Goal: Communication & Community: Answer question/provide support

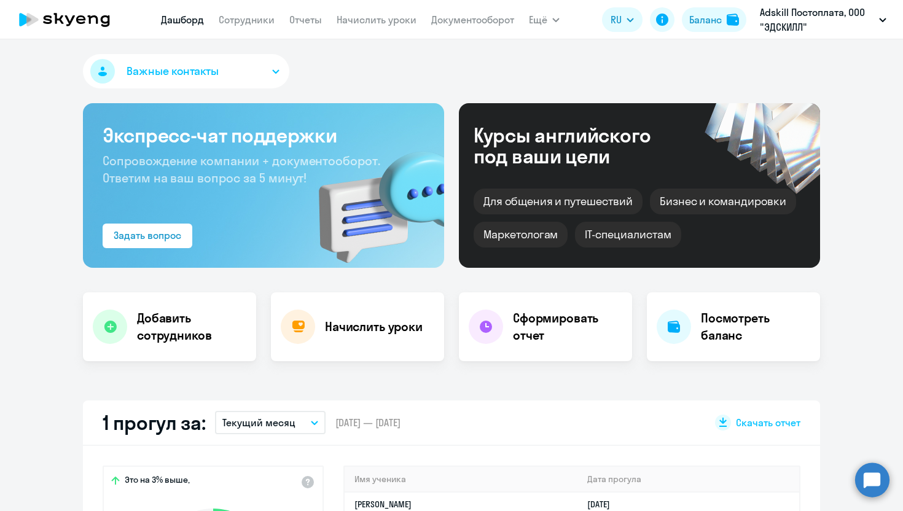
select select "30"
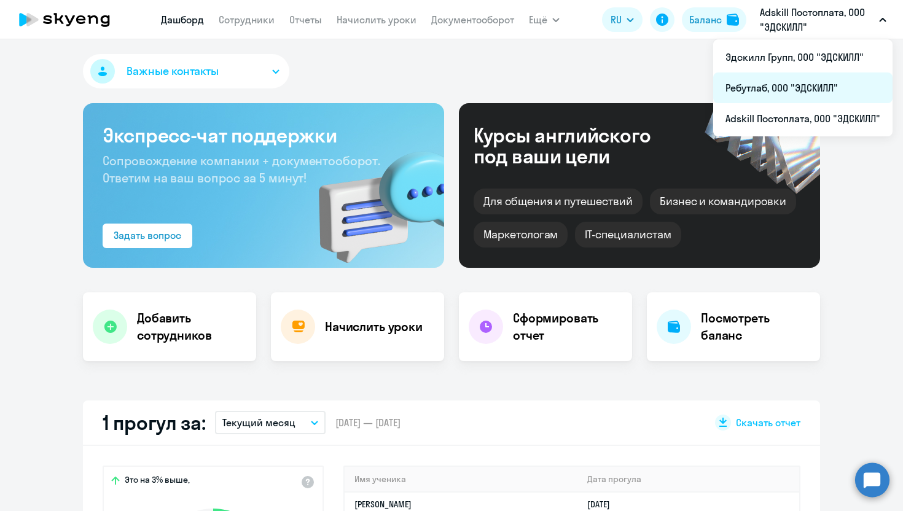
click at [763, 87] on li "Ребутлаб, ООО "ЭДСКИЛЛ"" at bounding box center [803, 88] width 179 height 31
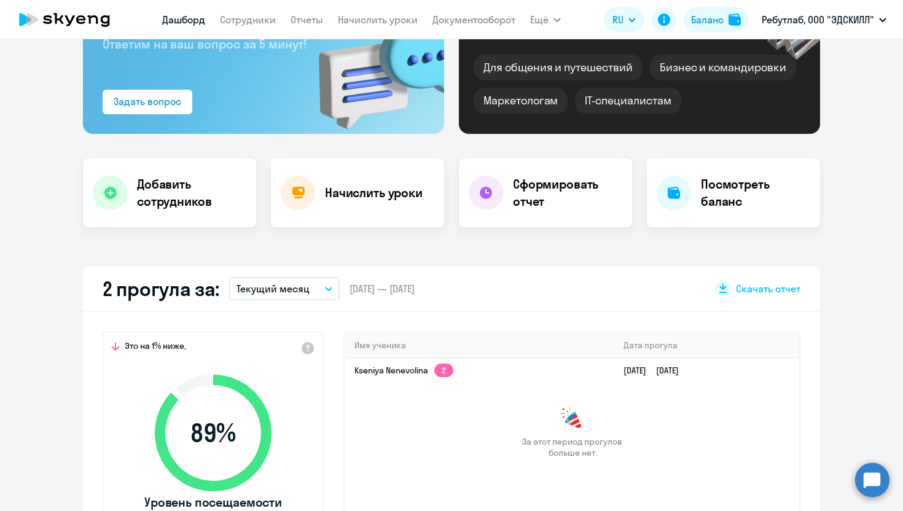
scroll to position [139, 0]
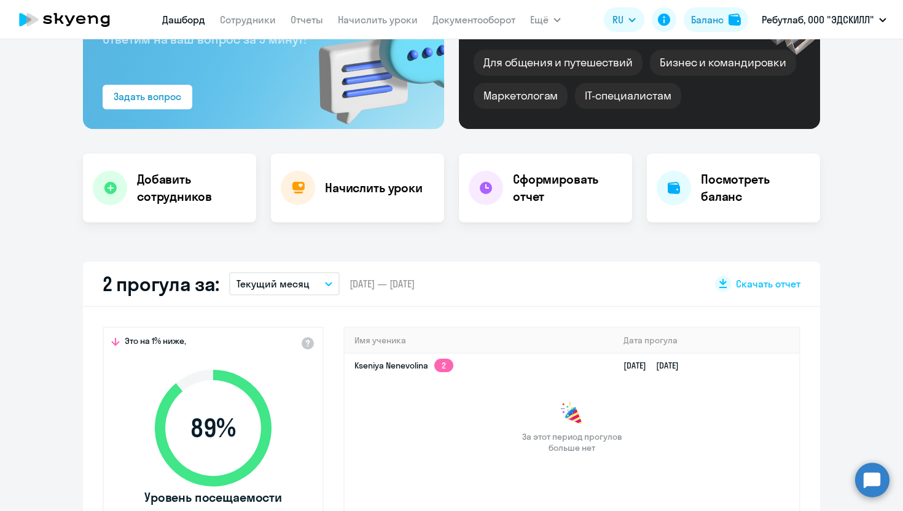
select select "30"
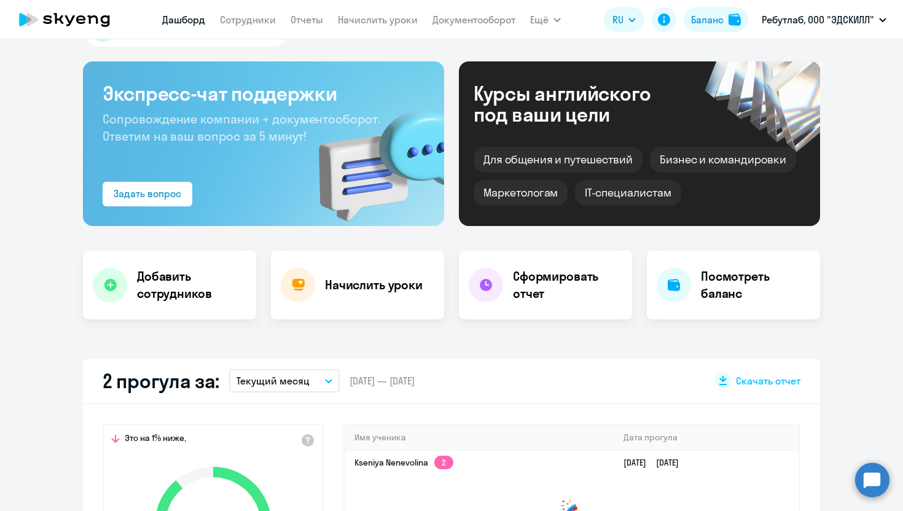
scroll to position [0, 0]
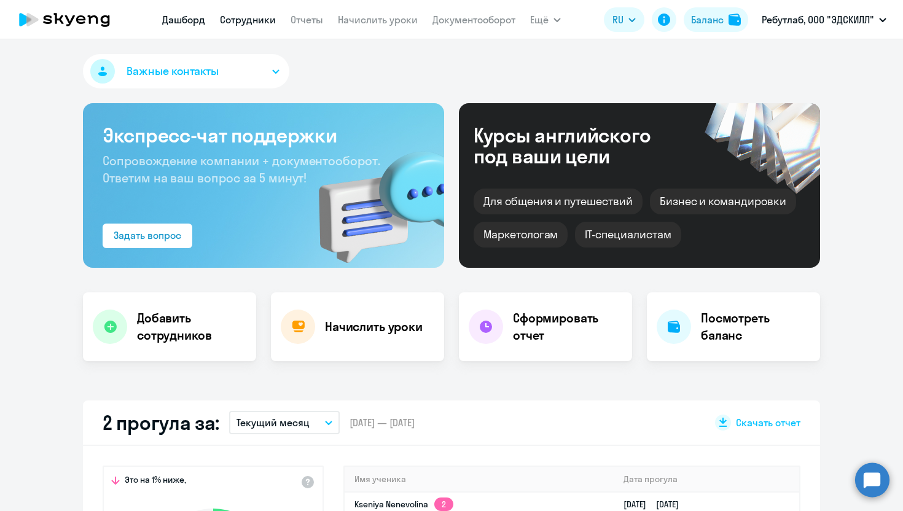
click at [254, 22] on link "Сотрудники" at bounding box center [248, 20] width 56 height 12
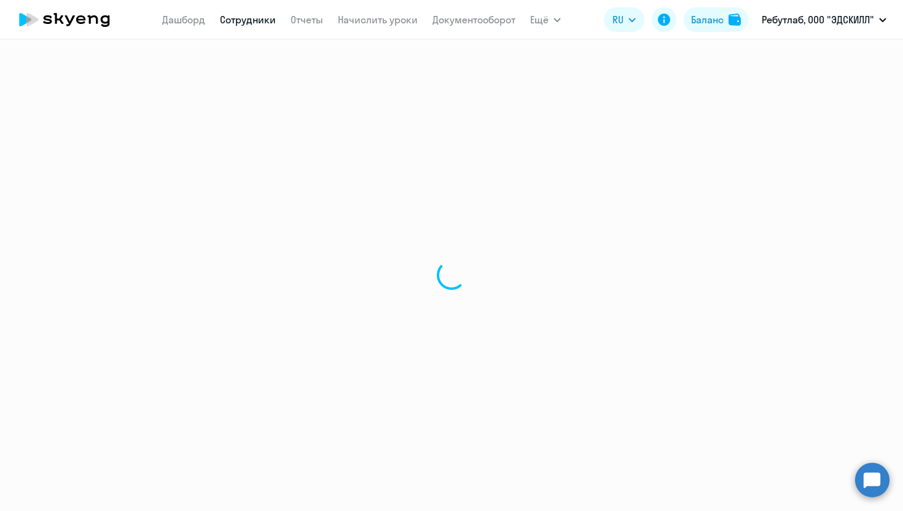
select select "30"
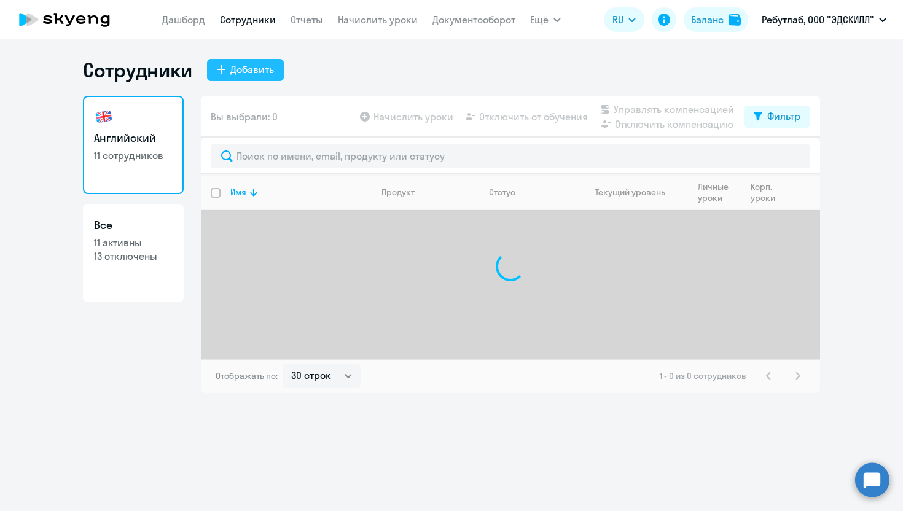
click at [253, 71] on div "Добавить" at bounding box center [252, 69] width 44 height 15
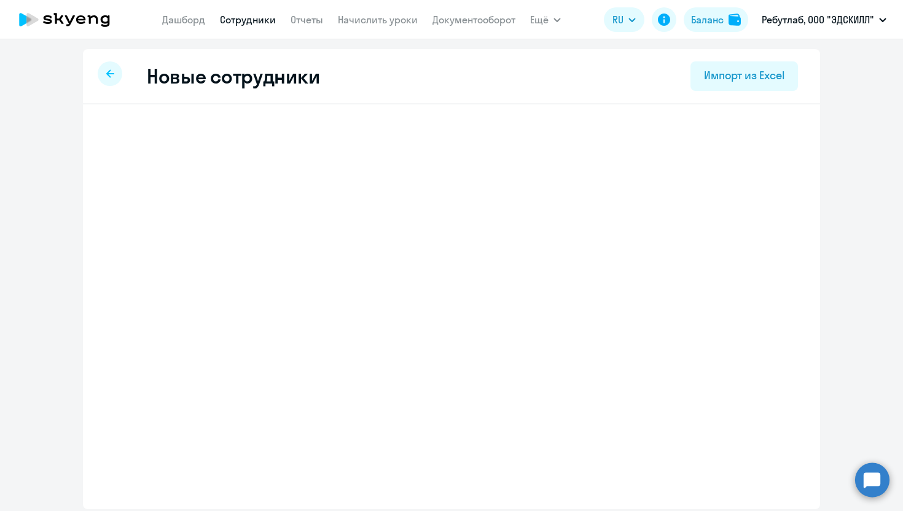
select select "english_adult_not_native_speaker"
select select "3"
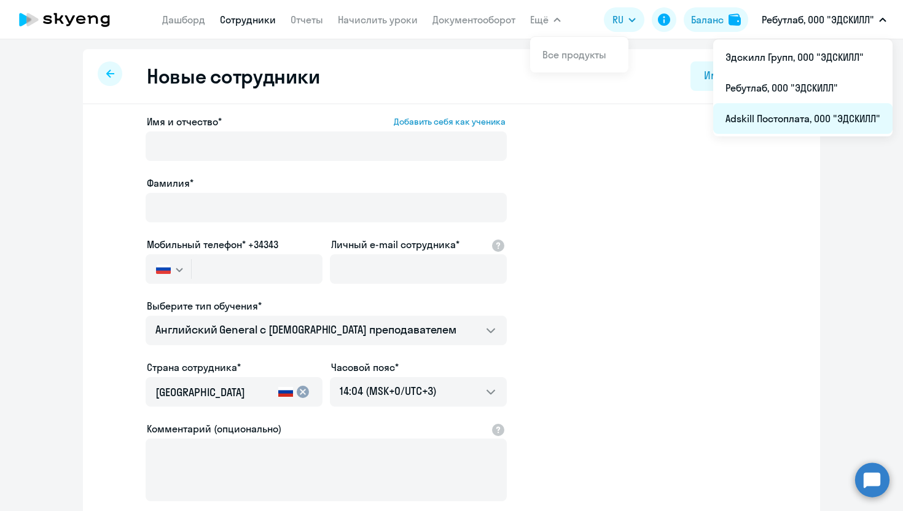
click at [766, 118] on li "Adskill Постоплата, ООО "ЭДСКИЛЛ"" at bounding box center [803, 118] width 179 height 31
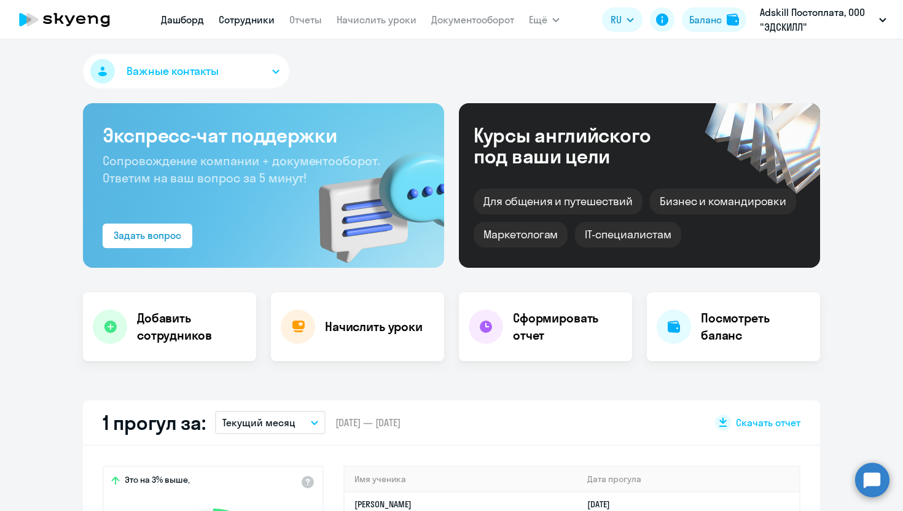
click at [253, 23] on link "Сотрудники" at bounding box center [247, 20] width 56 height 12
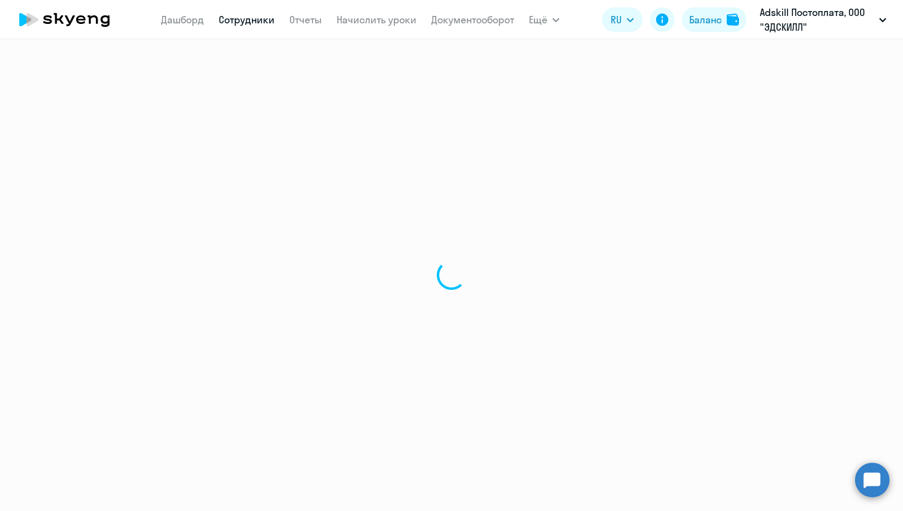
select select "30"
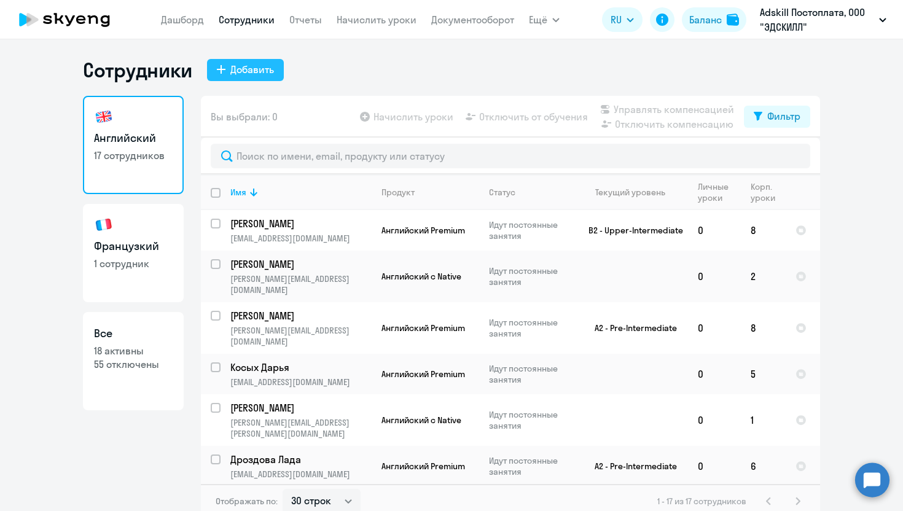
click at [258, 77] on button "Добавить" at bounding box center [245, 70] width 77 height 22
select select "english_adult_not_native_speaker"
select select "3"
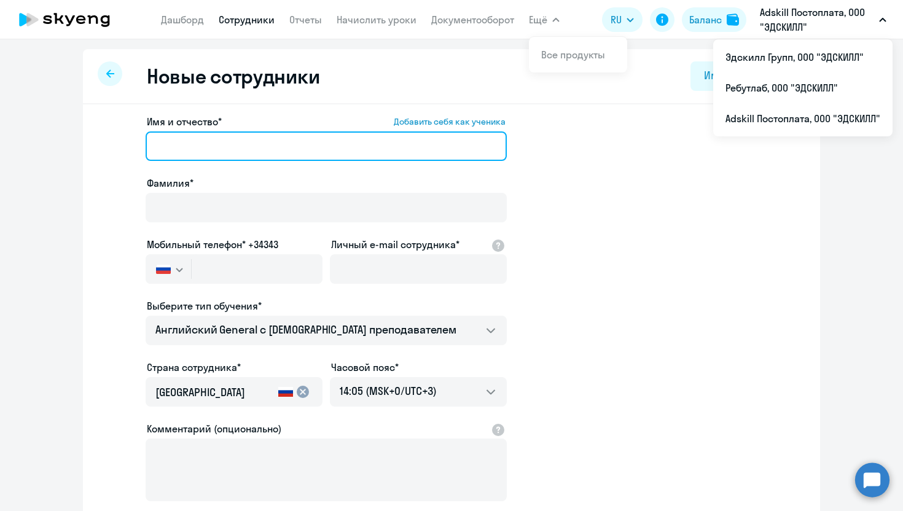
click at [248, 146] on input "Имя и отчество* Добавить себя как ученика" at bounding box center [326, 147] width 361 height 30
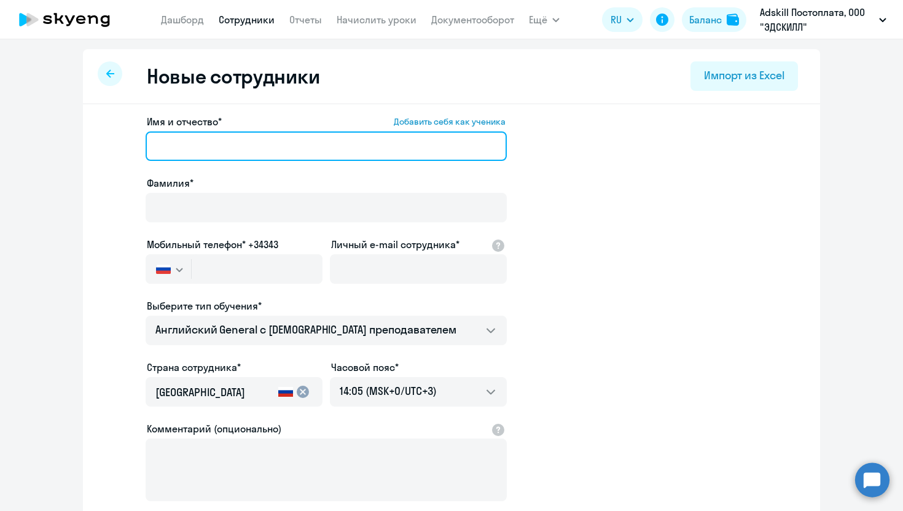
paste input "[PERSON_NAME]"
drag, startPoint x: 259, startPoint y: 145, endPoint x: 200, endPoint y: 141, distance: 58.5
click at [200, 142] on input "[PERSON_NAME]" at bounding box center [326, 147] width 361 height 30
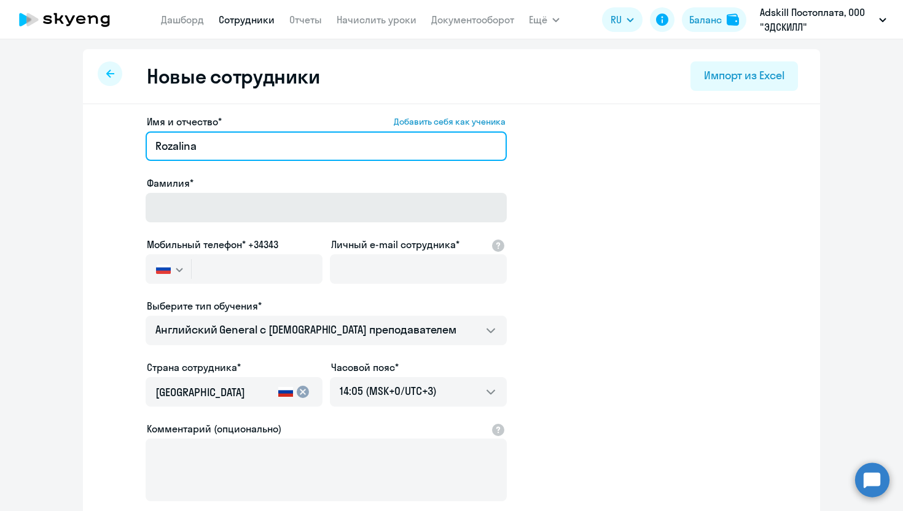
type input "Rozalina"
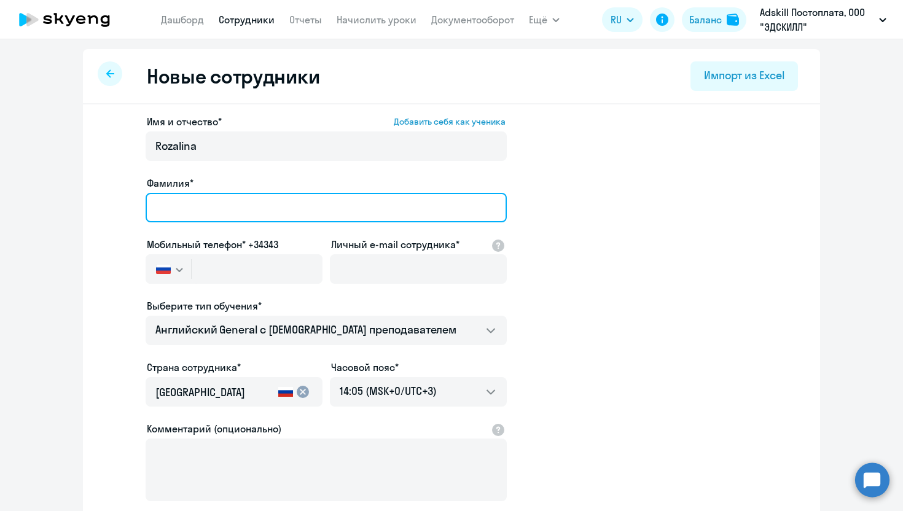
click at [212, 201] on input "Фамилия*" at bounding box center [326, 208] width 361 height 30
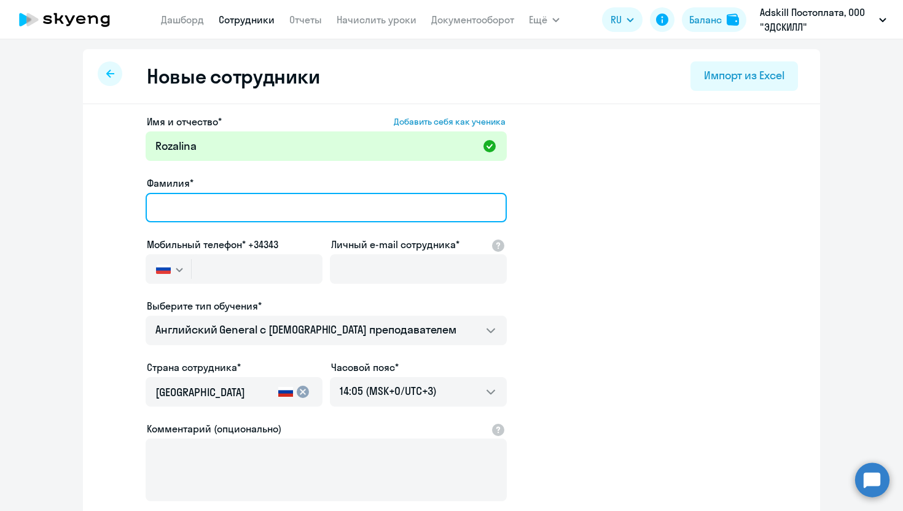
paste input "Sadykova"
type input "Sadykova"
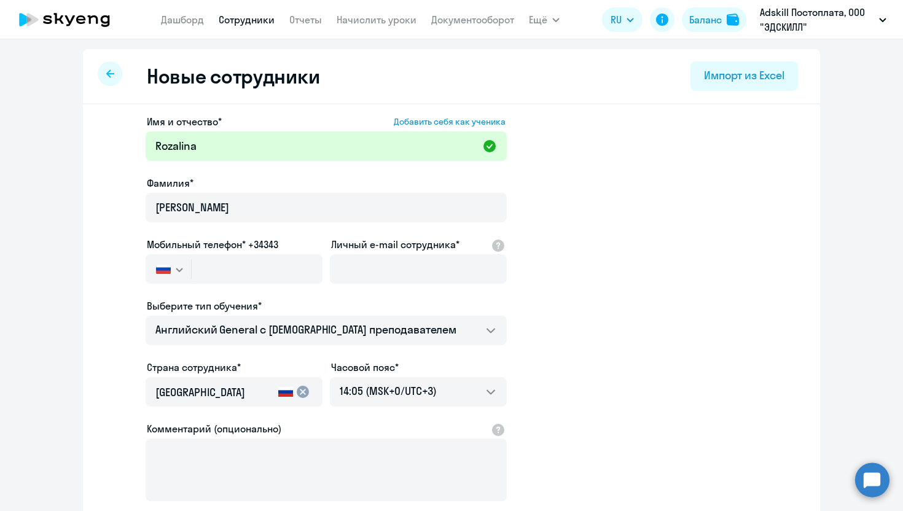
click at [793, 149] on app-new-student-form "Имя и отчество* Добавить себя как ученика Rozalina Фамилия* Sadykova Мобильный …" at bounding box center [452, 333] width 698 height 438
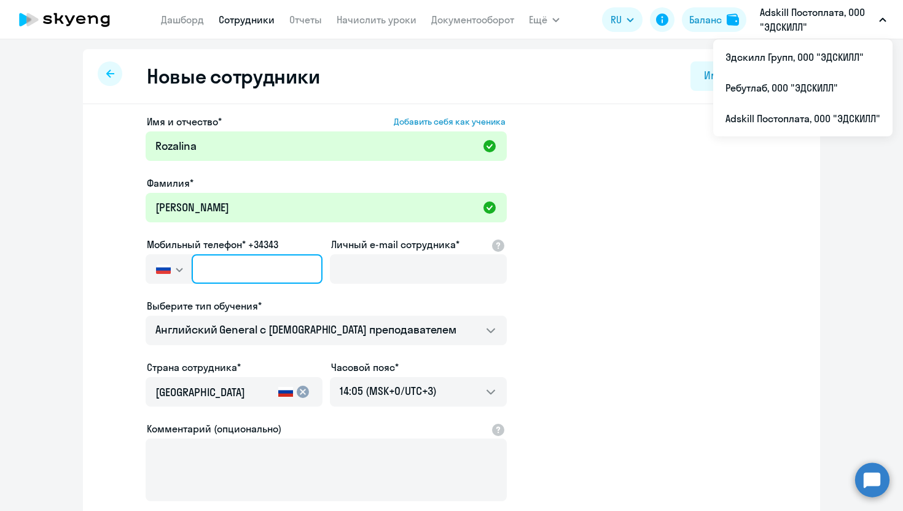
click at [252, 277] on input "text" at bounding box center [257, 269] width 131 height 30
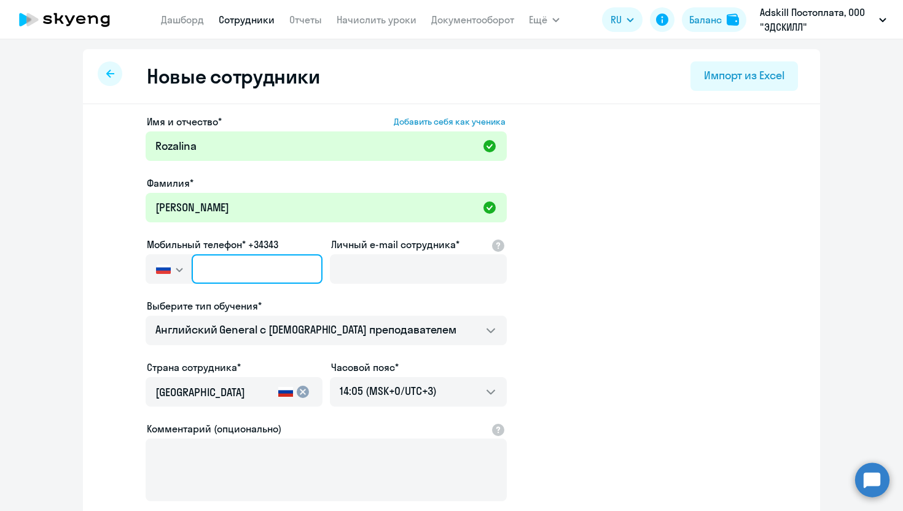
paste input "+7 937 315-59-94"
type input "+7 937 315-59-94"
click at [730, 263] on app-new-student-form "Имя и отчество* Добавить себя как ученика Rozalina Фамилия* Sadykova Мобильный …" at bounding box center [452, 333] width 698 height 438
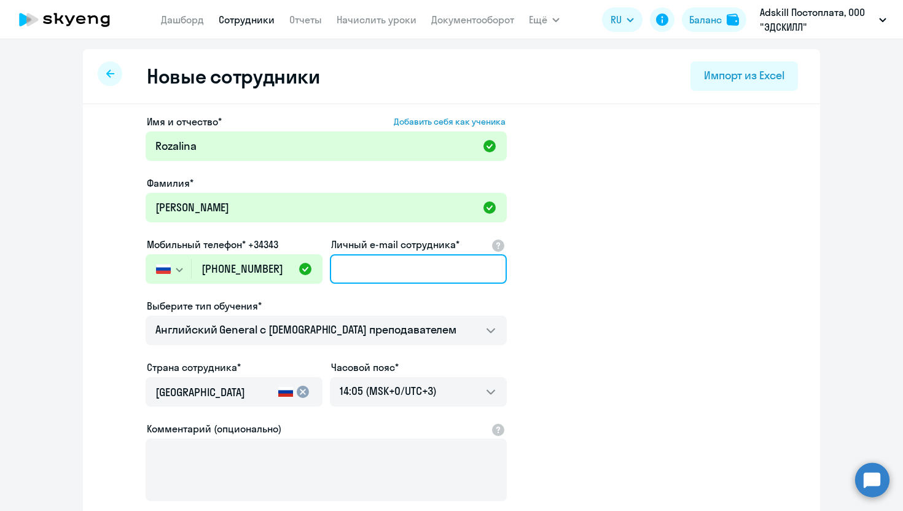
click at [435, 271] on input "Личный e-mail сотрудника*" at bounding box center [418, 269] width 177 height 30
paste input "[EMAIL_ADDRESS][PERSON_NAME][DOMAIN_NAME]"
type input "[EMAIL_ADDRESS][PERSON_NAME][DOMAIN_NAME]"
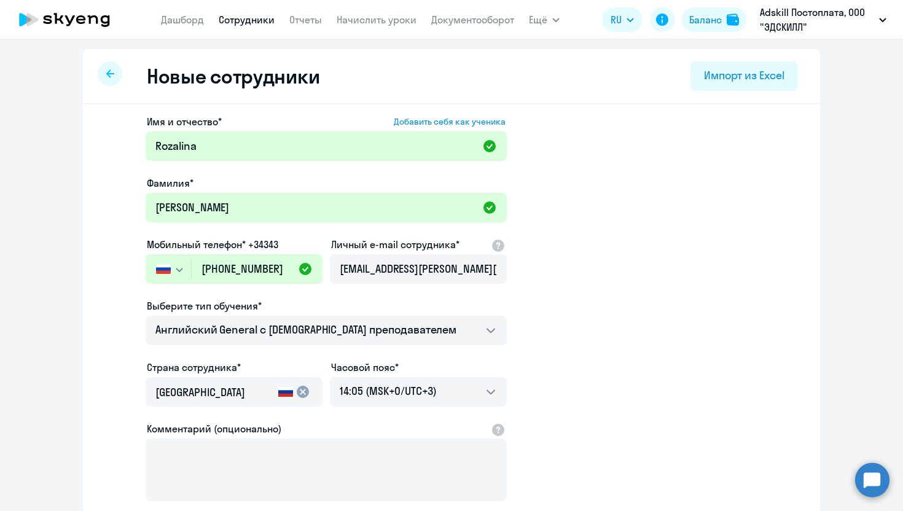
click at [718, 335] on app-new-student-form "Имя и отчество* Добавить себя как ученика Rozalina Фамилия* Sadykova Мобильный …" at bounding box center [452, 333] width 698 height 438
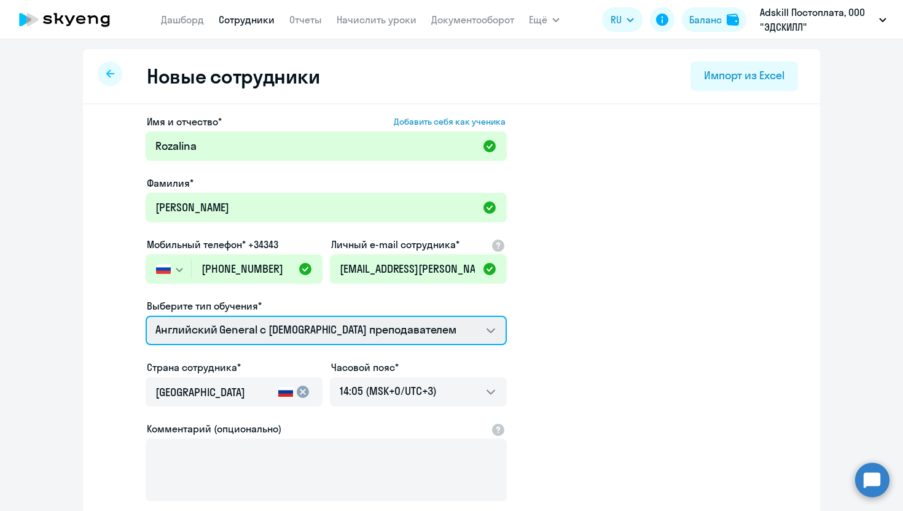
click at [453, 328] on select "Английский General с англоговорящим преподавателем Премиум английский с русског…" at bounding box center [326, 331] width 361 height 30
select select "english_adult_not_native_speaker_premium"
click at [146, 316] on select "Английский General с англоговорящим преподавателем Премиум английский с русског…" at bounding box center [326, 331] width 361 height 30
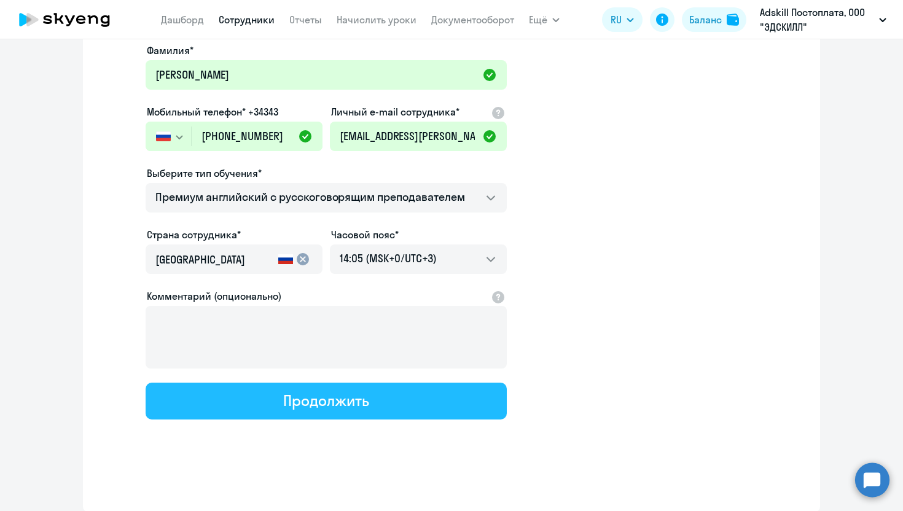
click at [376, 393] on button "Продолжить" at bounding box center [326, 401] width 361 height 37
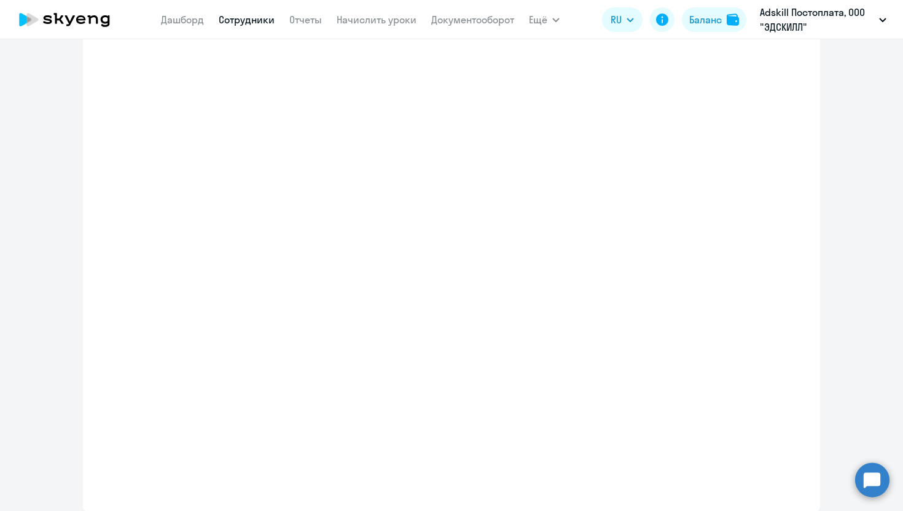
select select "english_adult_not_native_speaker_premium"
select select "3"
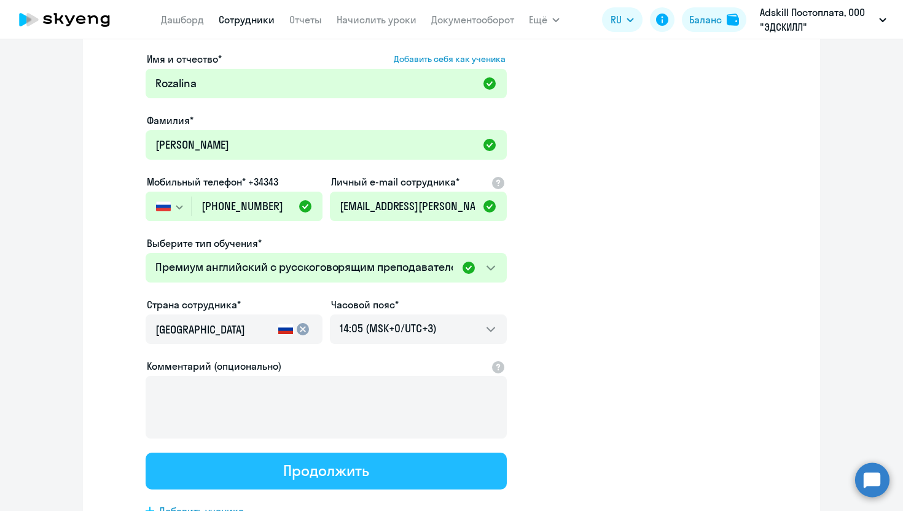
scroll to position [0, 0]
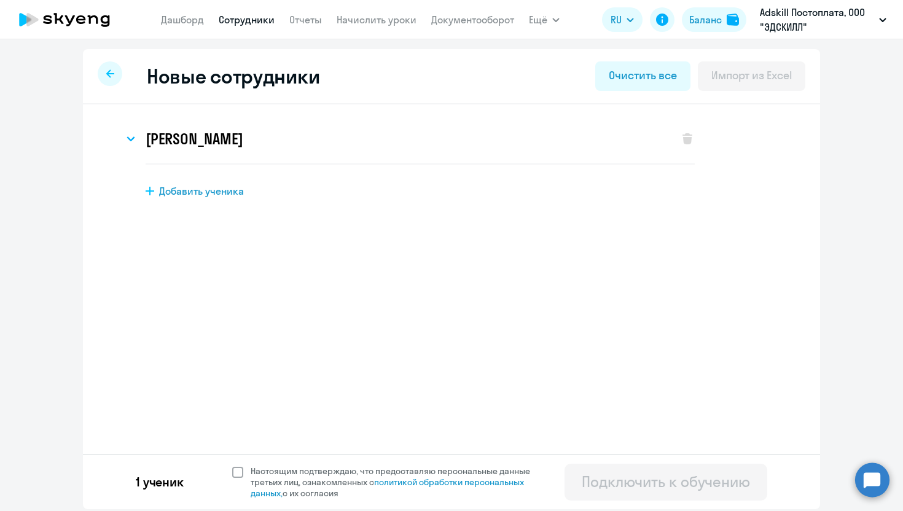
click at [242, 470] on span at bounding box center [237, 472] width 11 height 11
click at [232, 466] on input "Настоящим подтверждаю, что предоставляю персональные данные третьих лиц, ознако…" at bounding box center [232, 465] width 1 height 1
checkbox input "true"
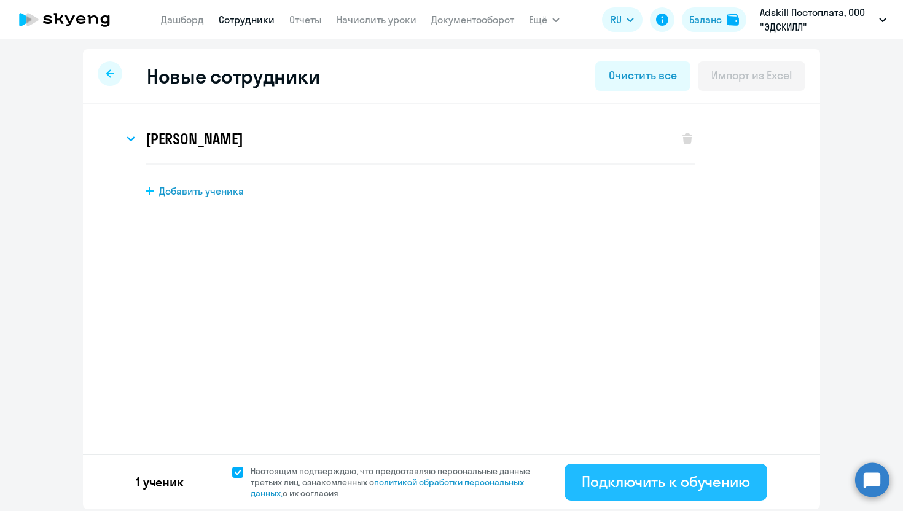
click at [618, 489] on div "Подключить к обучению" at bounding box center [666, 482] width 168 height 20
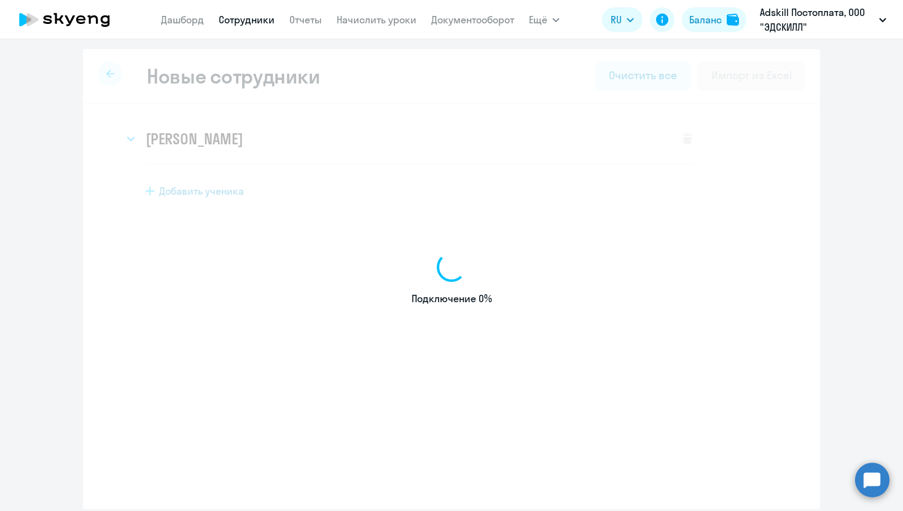
select select "english_adult_not_native_speaker"
select select "3"
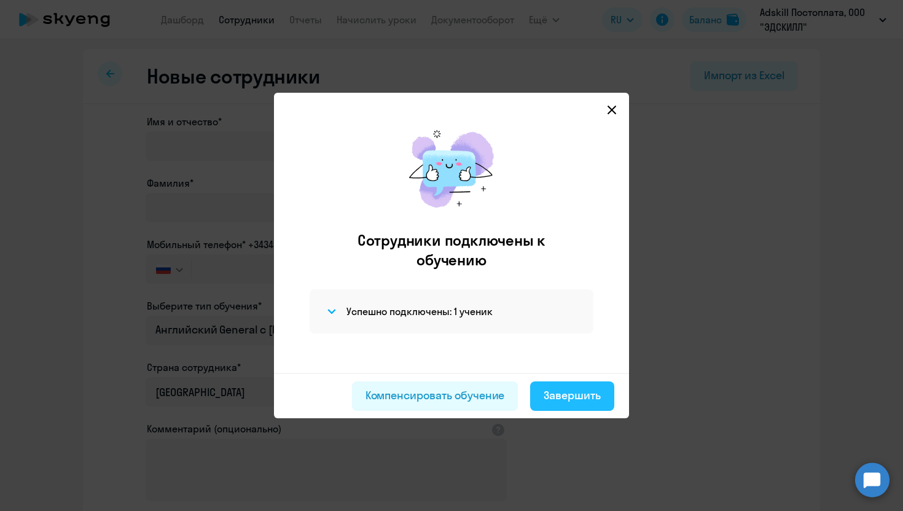
click at [570, 392] on div "Завершить" at bounding box center [572, 396] width 57 height 16
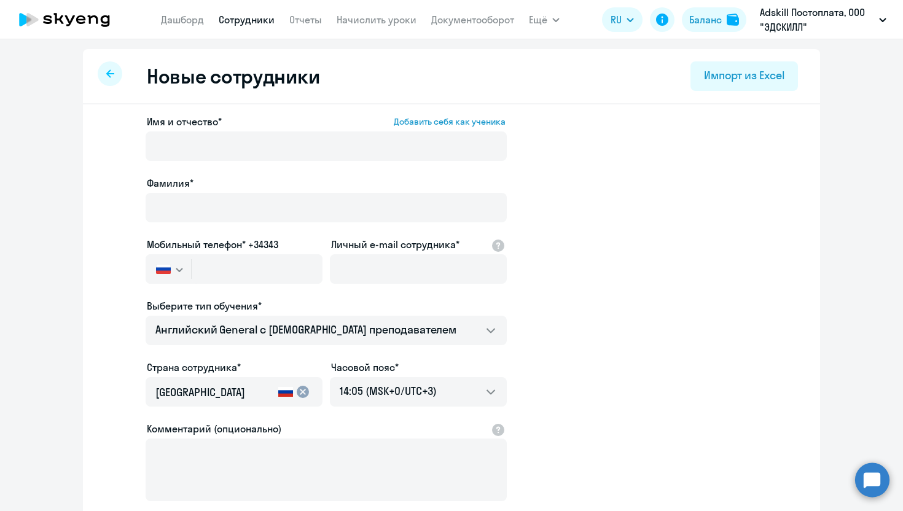
select select "30"
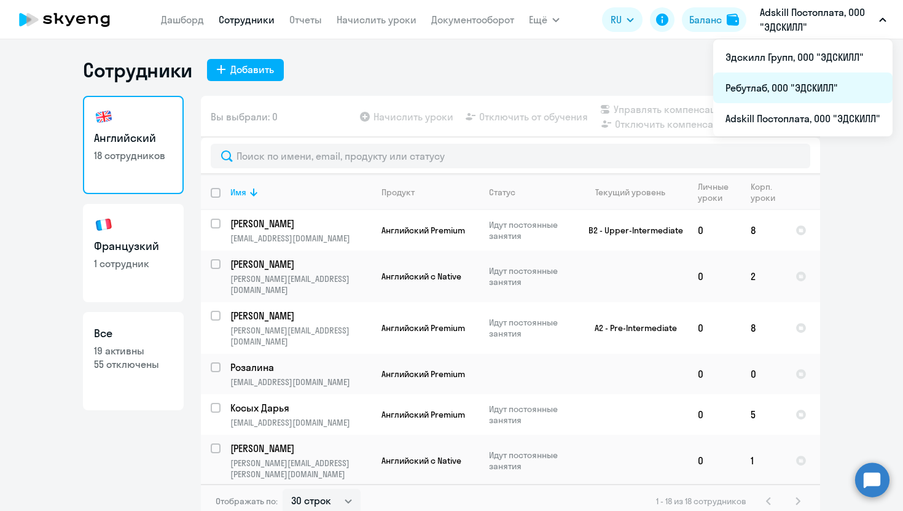
click at [764, 98] on li "Ребутлаб, ООО "ЭДСКИЛЛ"" at bounding box center [803, 88] width 179 height 31
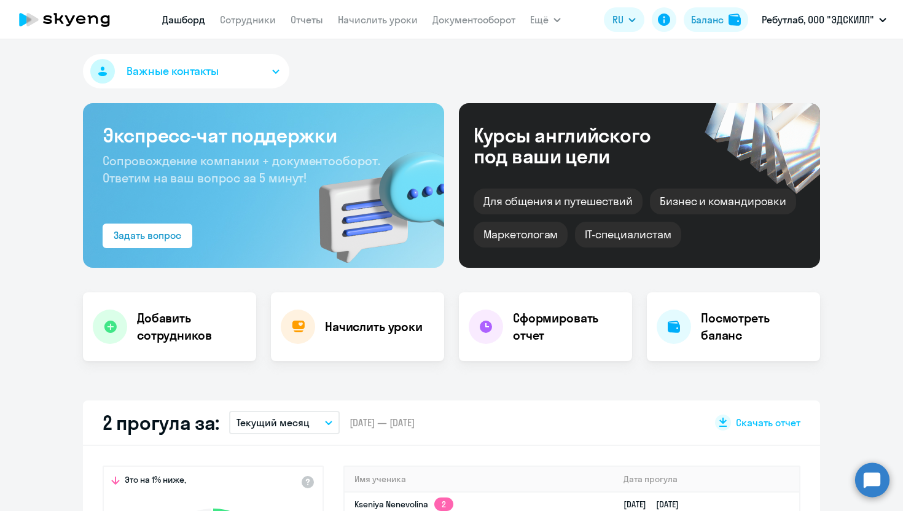
select select "30"
click at [269, 26] on app-menu-item-link "Сотрудники" at bounding box center [248, 19] width 56 height 15
click at [256, 21] on link "Сотрудники" at bounding box center [248, 20] width 56 height 12
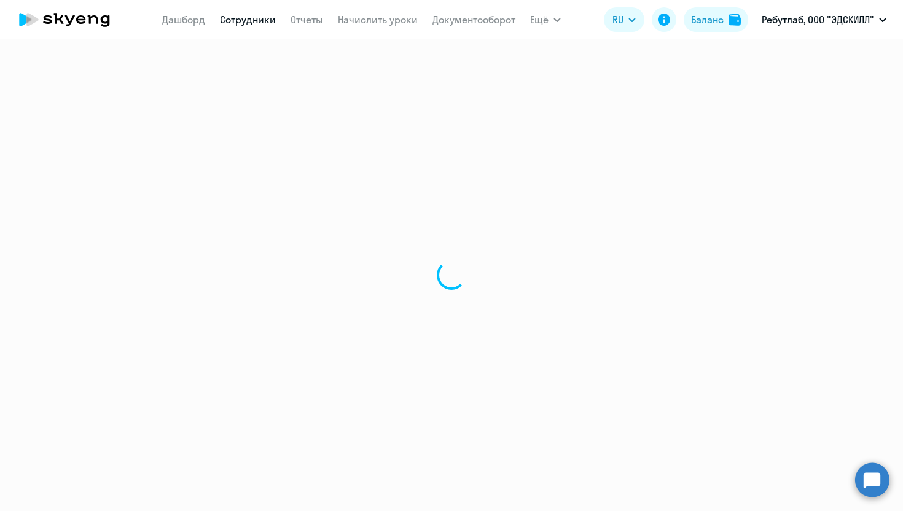
select select "30"
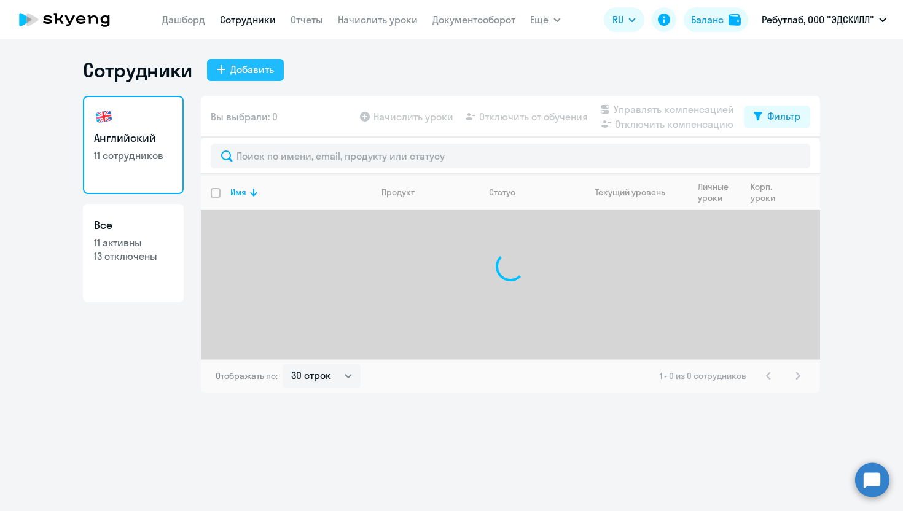
click at [252, 66] on div "Добавить" at bounding box center [252, 69] width 44 height 15
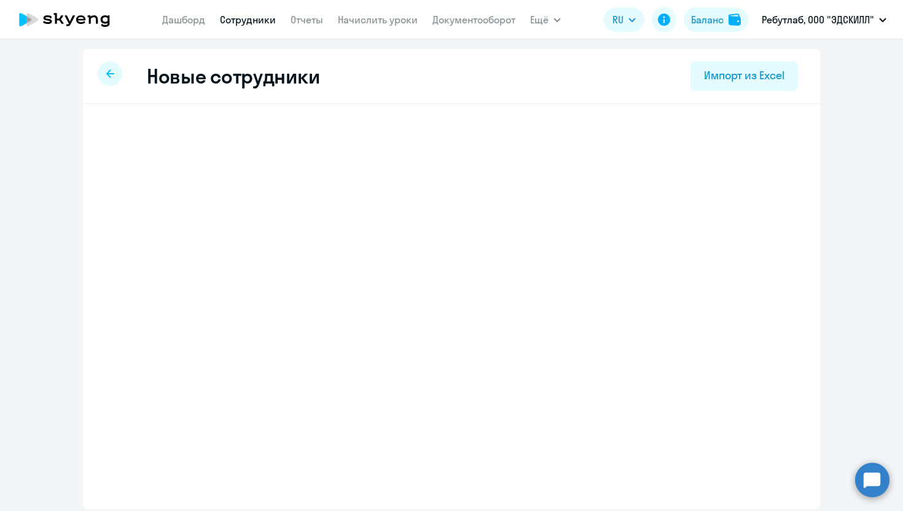
select select "english_adult_not_native_speaker"
select select "3"
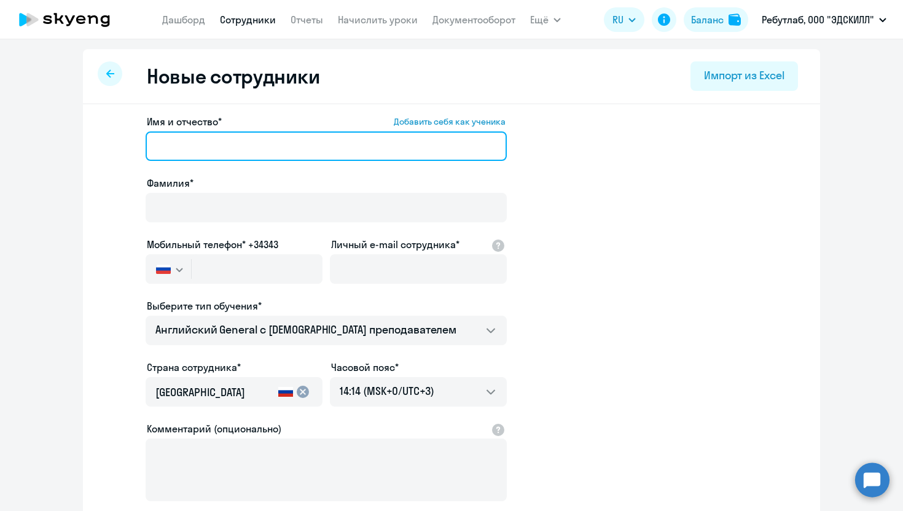
click at [197, 151] on input "Имя и отчество* Добавить себя как ученика" at bounding box center [326, 147] width 361 height 30
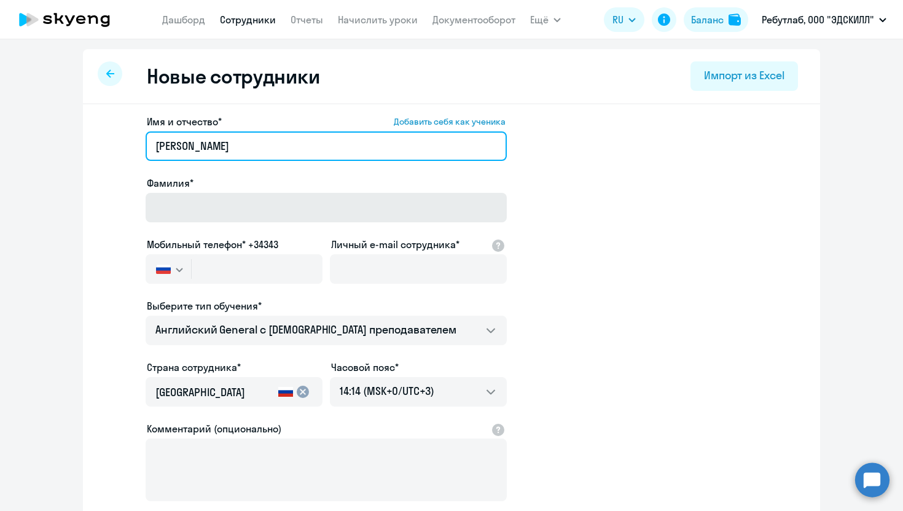
type input "Леонид"
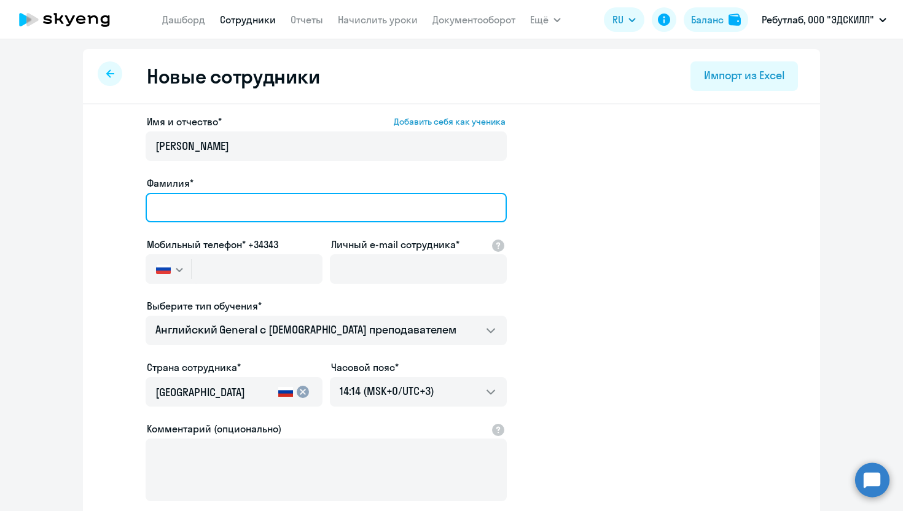
click at [211, 213] on input "Фамилия*" at bounding box center [326, 208] width 361 height 30
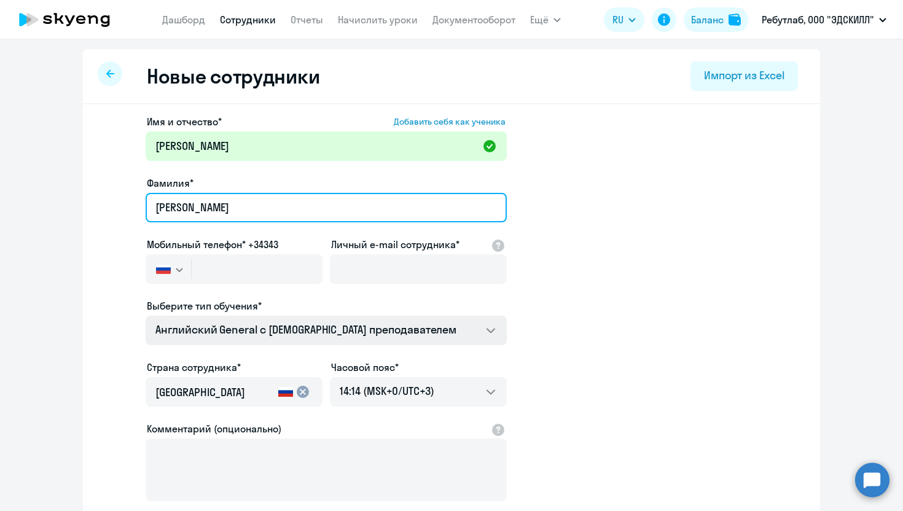
type input "Исаков"
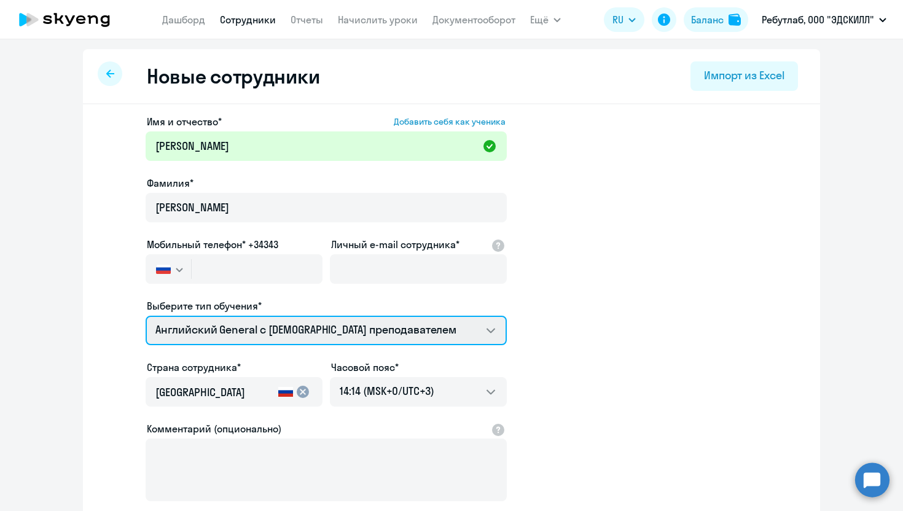
click at [388, 317] on select "Английский General с русскоговорящим преподавателем Английский General с англог…" at bounding box center [326, 331] width 361 height 30
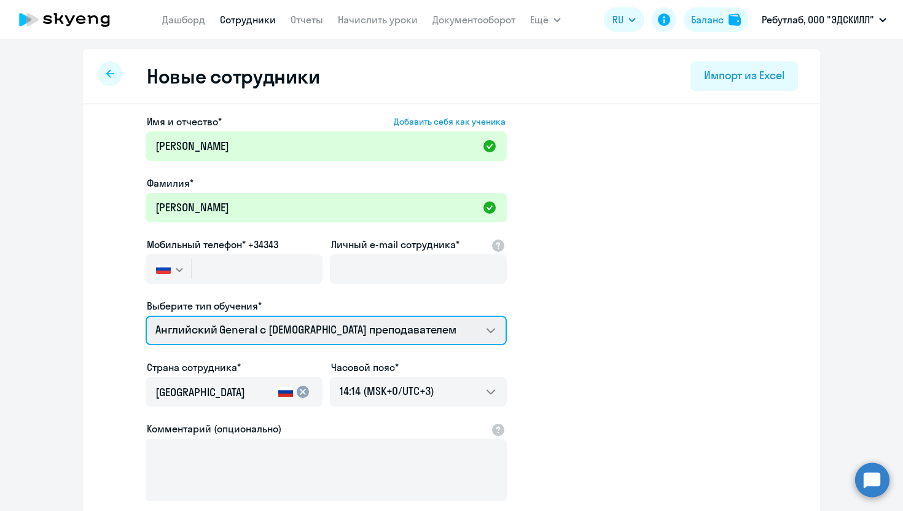
select select "english_adult_native_speaker"
click at [146, 316] on select "Английский General с русскоговорящим преподавателем Английский General с англог…" at bounding box center [326, 331] width 361 height 30
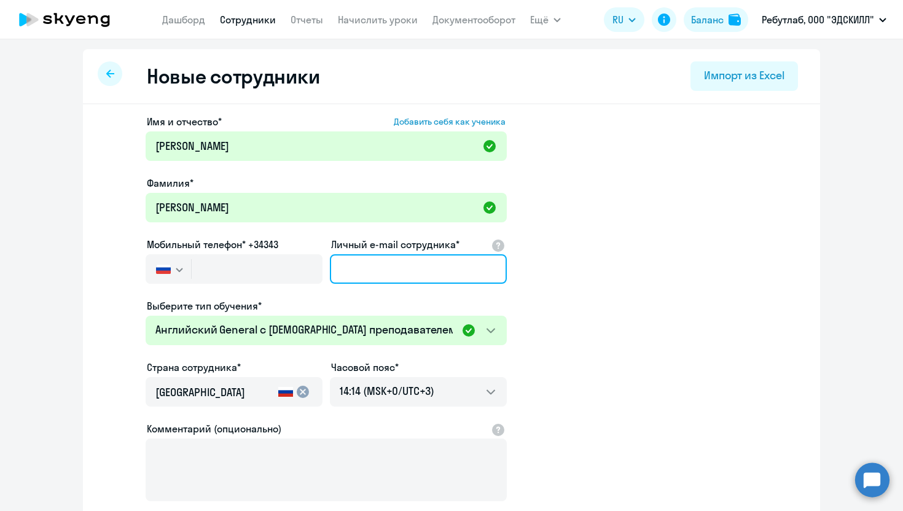
click at [369, 272] on input "Личный e-mail сотрудника*" at bounding box center [418, 269] width 177 height 30
paste input "leonid@htw.tech"
type input "leonid@htw.tech"
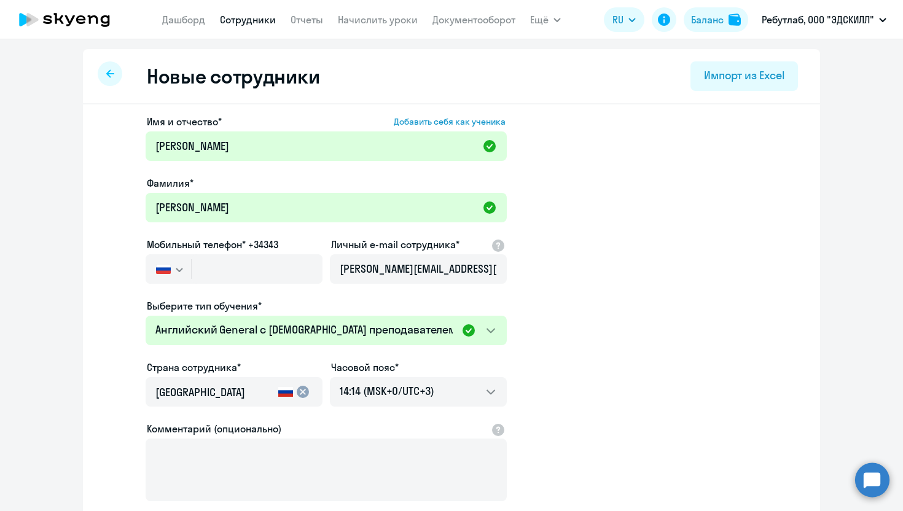
click at [691, 245] on app-new-student-form "Имя и отчество* Добавить себя как ученика Леонид Фамилия* Исаков Мобильный теле…" at bounding box center [452, 333] width 698 height 438
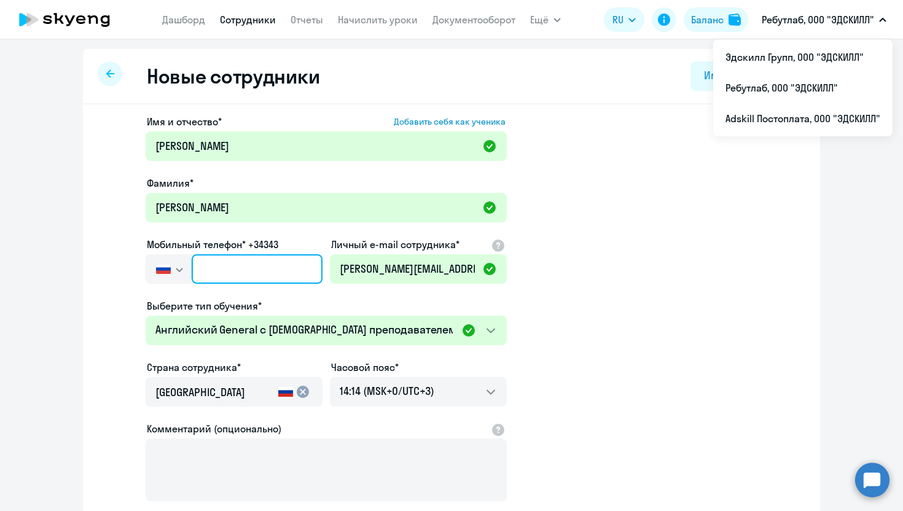
click at [264, 278] on input "text" at bounding box center [257, 269] width 131 height 30
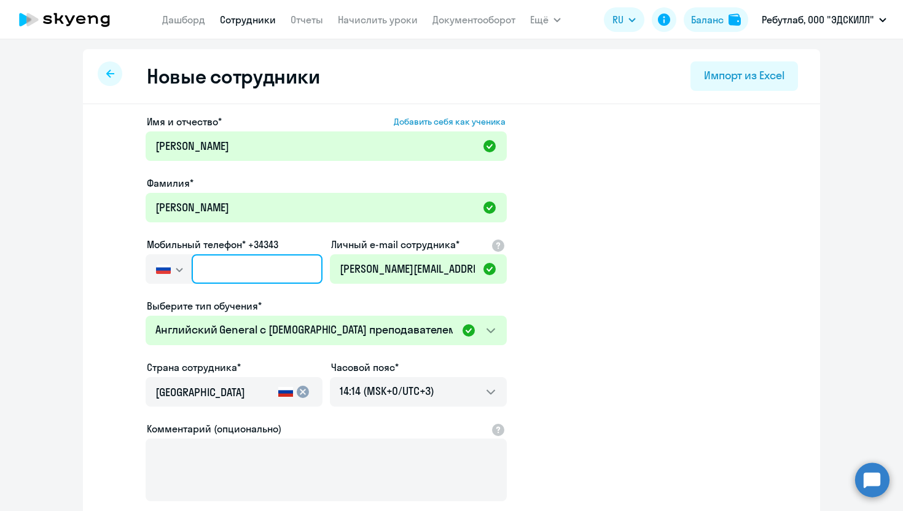
paste input "+357 96-075-989"
type input "+357 96-075-989"
click at [677, 239] on app-new-student-form "Имя и отчество* Добавить себя как ученика Леонид Фамилия* Исаков Мобильный теле…" at bounding box center [452, 333] width 698 height 438
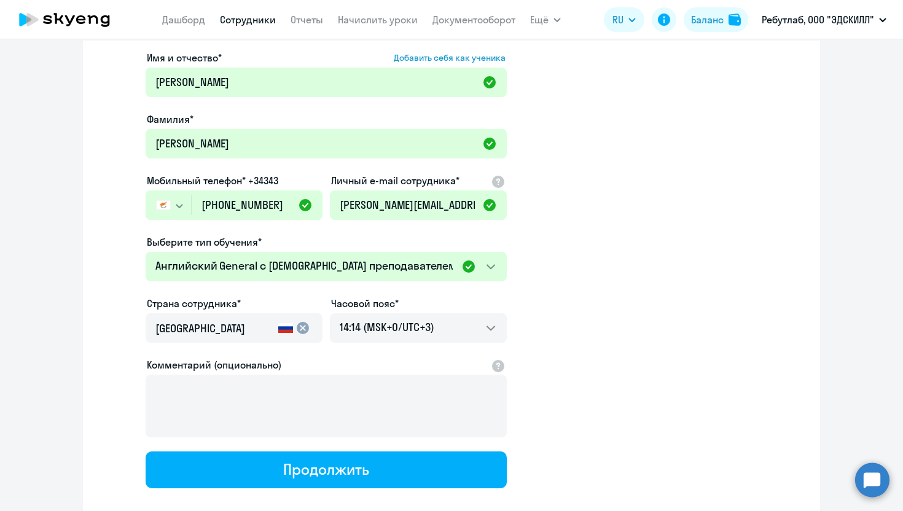
scroll to position [69, 0]
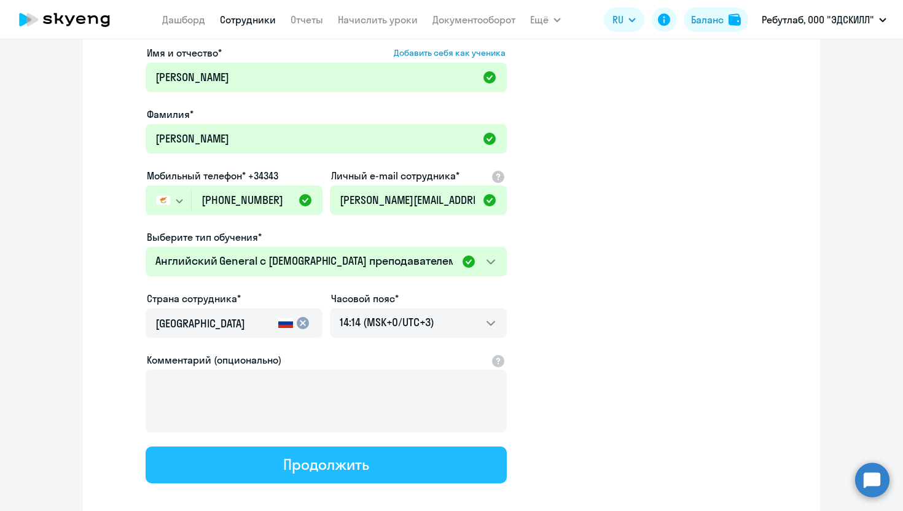
click at [369, 467] on div "Продолжить" at bounding box center [325, 465] width 85 height 20
select select "english_adult_native_speaker"
select select "3"
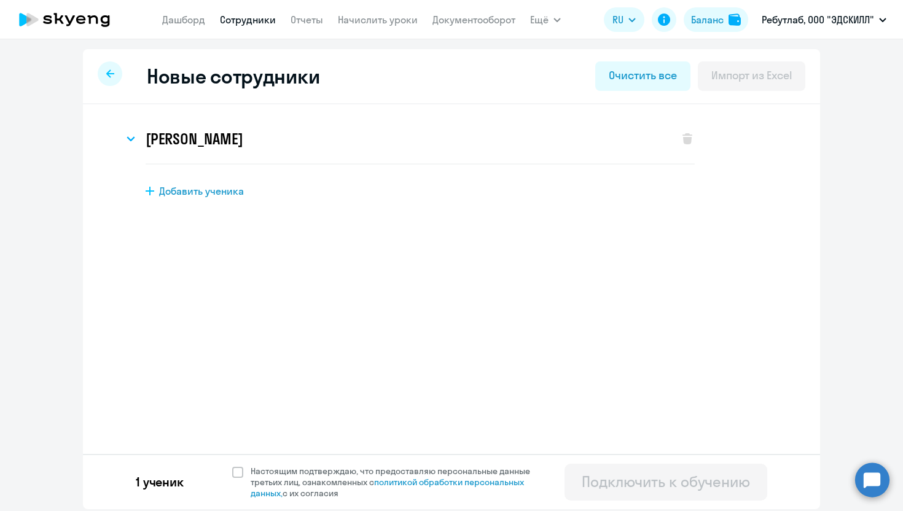
scroll to position [0, 0]
click at [238, 469] on span at bounding box center [237, 472] width 11 height 11
click at [232, 466] on input "Настоящим подтверждаю, что предоставляю персональные данные третьих лиц, ознако…" at bounding box center [232, 465] width 1 height 1
checkbox input "true"
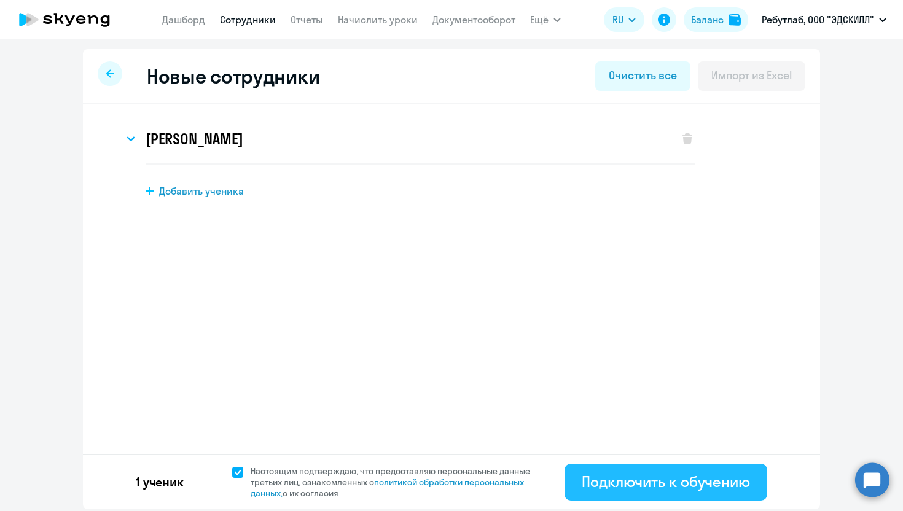
click at [675, 486] on div "Подключить к обучению" at bounding box center [666, 482] width 168 height 20
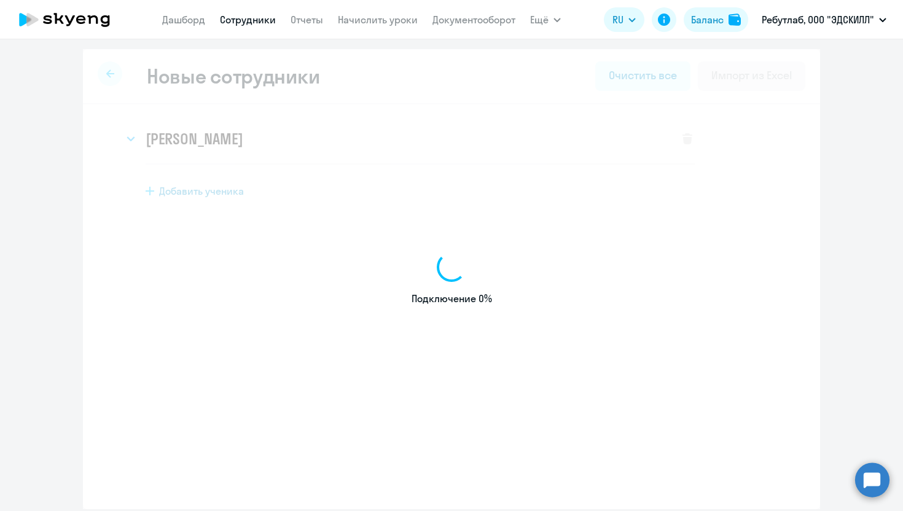
select select "english_adult_not_native_speaker"
select select "3"
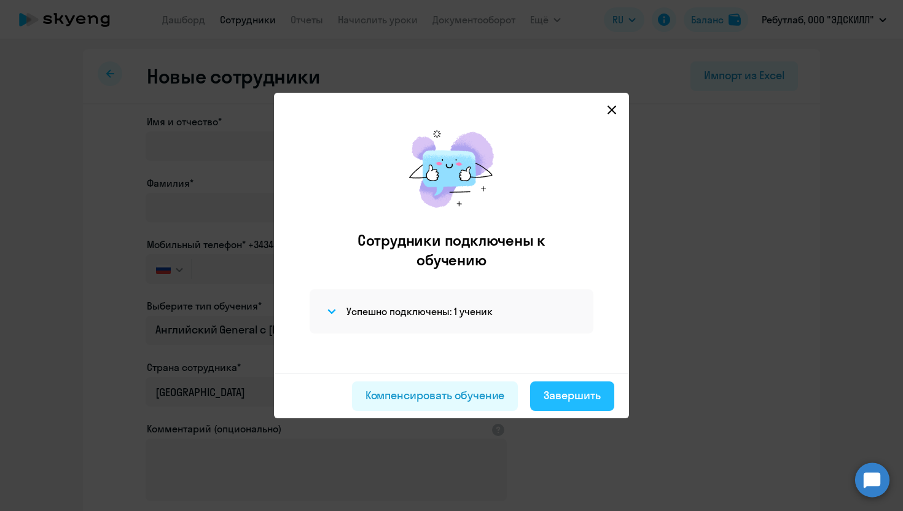
click at [581, 395] on div "Завершить" at bounding box center [572, 396] width 57 height 16
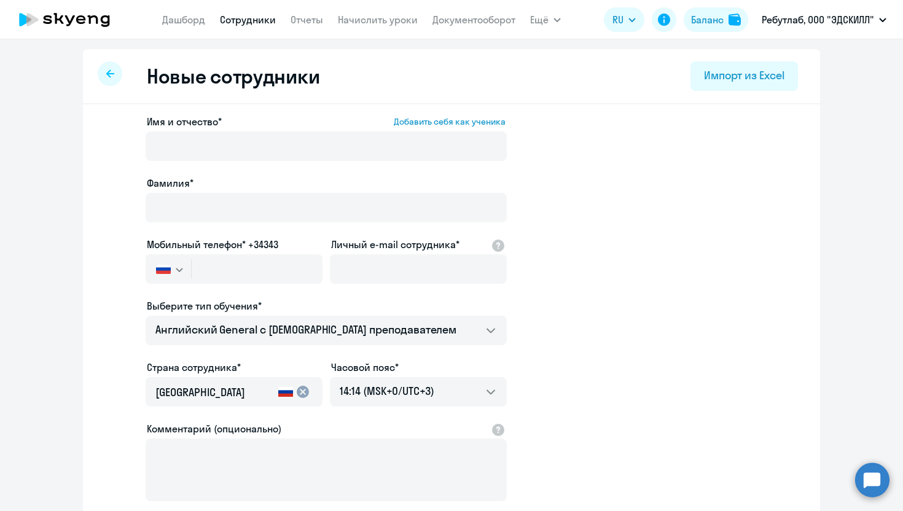
select select "30"
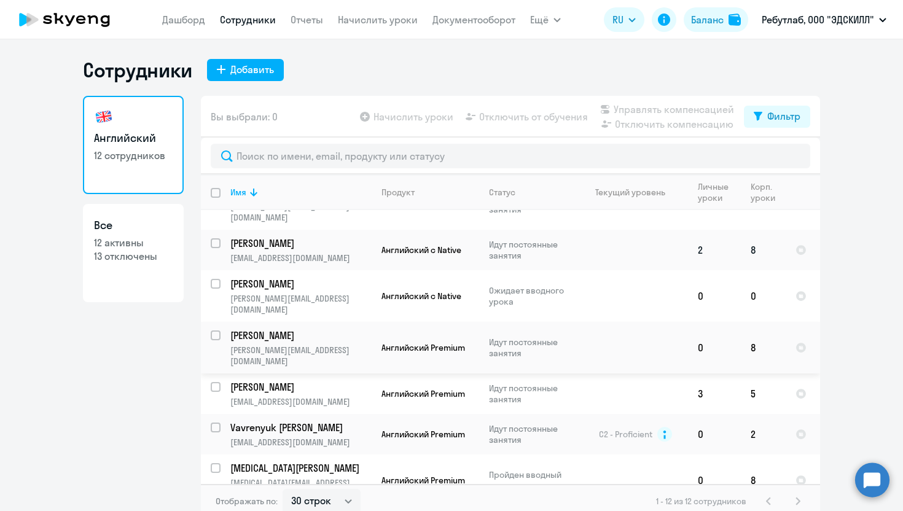
scroll to position [31, 0]
click at [216, 280] on input "select row 42983130" at bounding box center [223, 292] width 25 height 25
checkbox input "true"
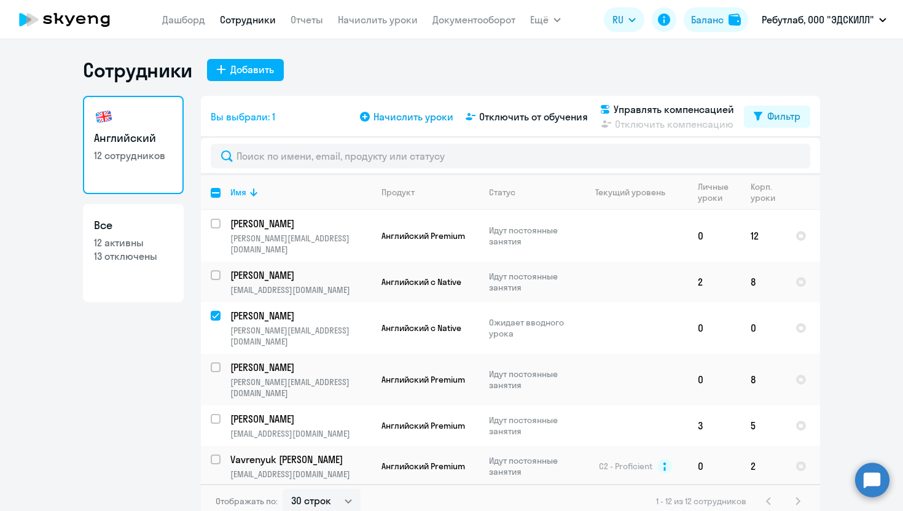
click at [404, 120] on span "Начислить уроки" at bounding box center [414, 116] width 80 height 15
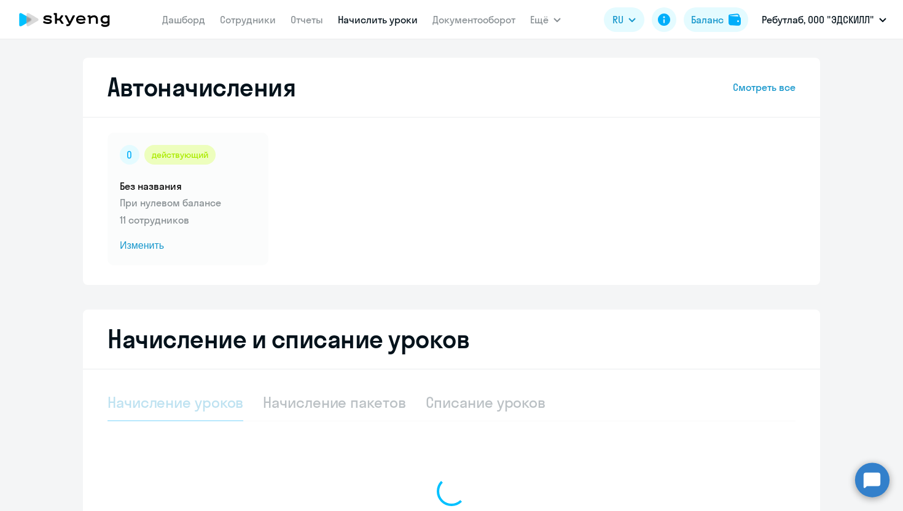
select select "10"
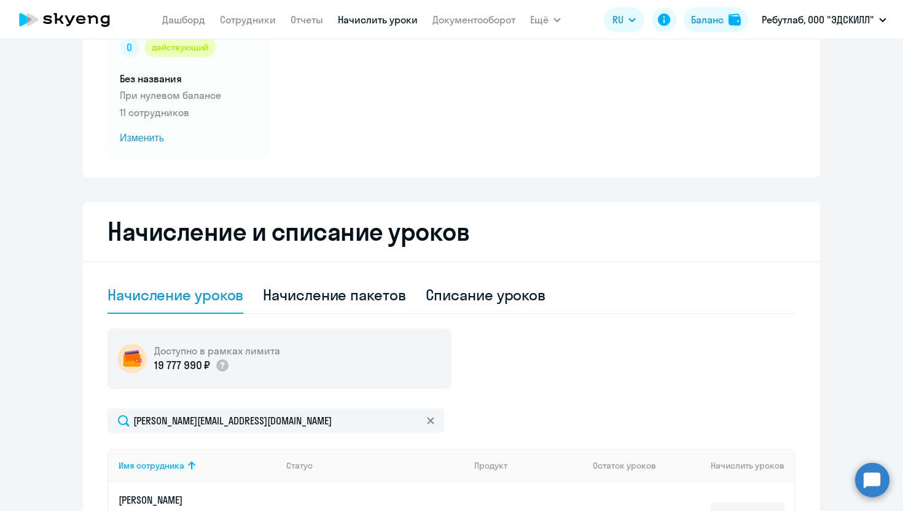
scroll to position [243, 0]
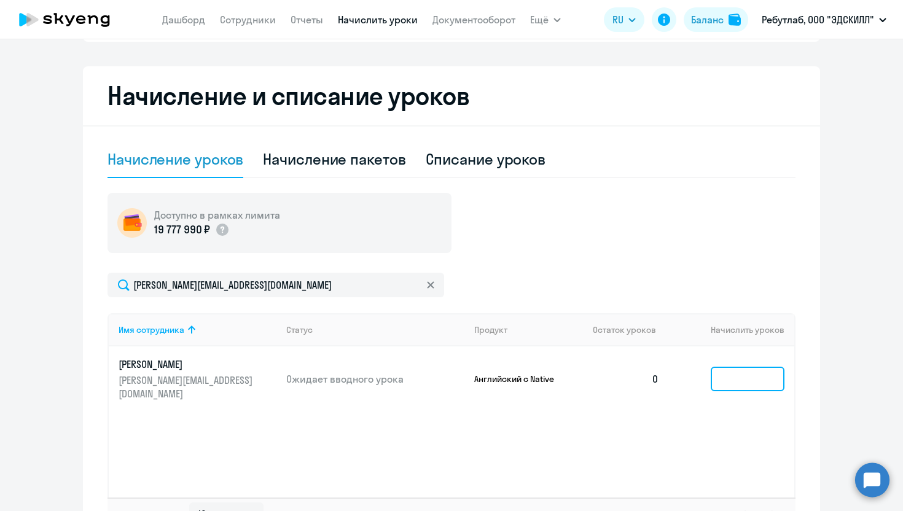
click at [754, 371] on input at bounding box center [748, 379] width 74 height 25
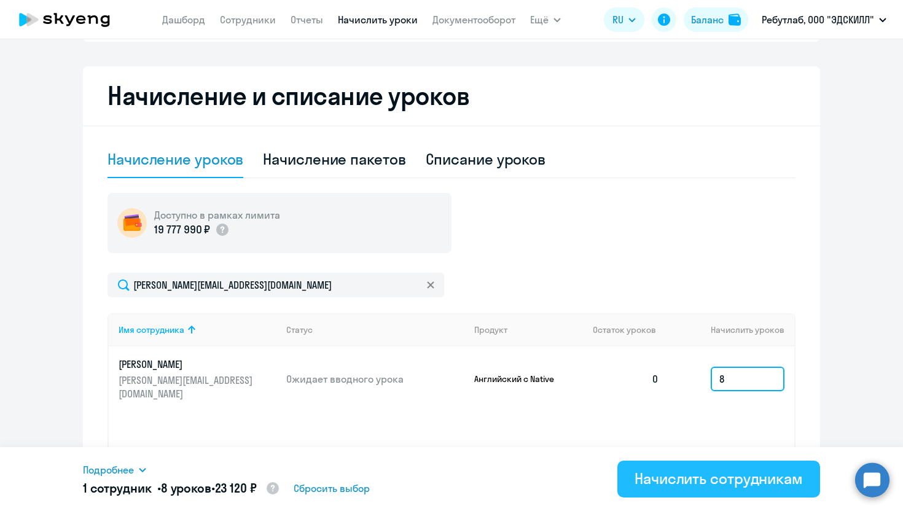
type input "8"
click at [699, 482] on div "Начислить сотрудникам" at bounding box center [719, 479] width 168 height 20
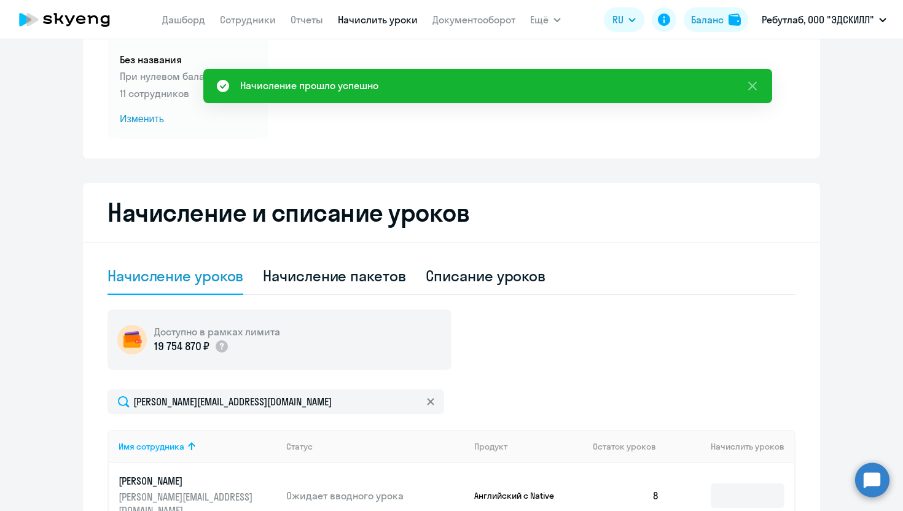
scroll to position [0, 0]
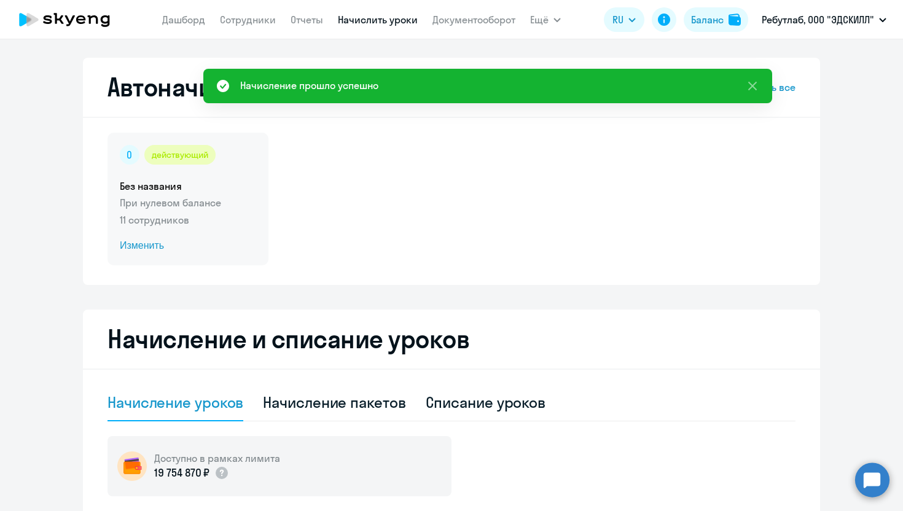
click at [151, 246] on span "Изменить" at bounding box center [188, 245] width 136 height 15
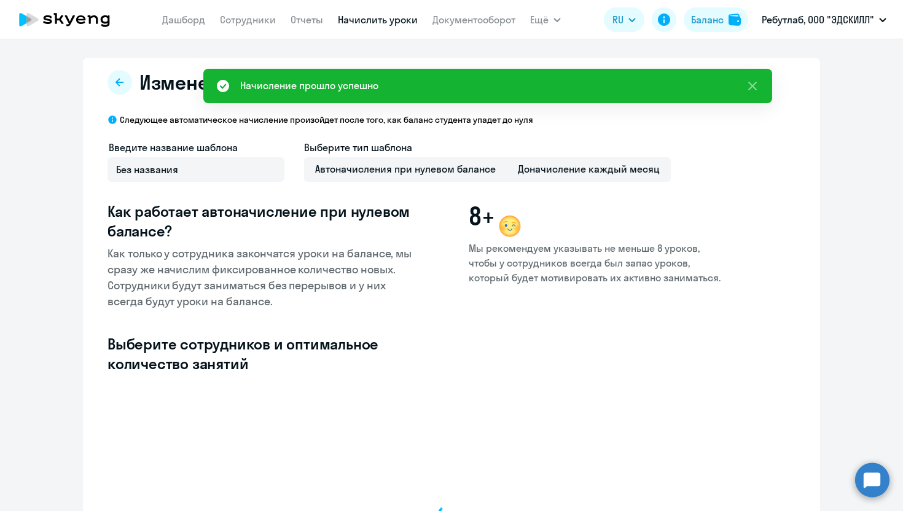
select select "10"
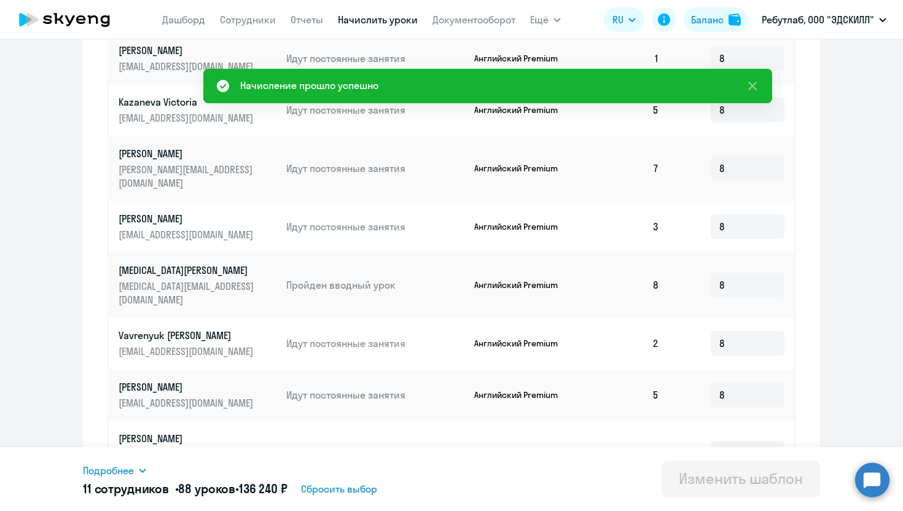
scroll to position [570, 0]
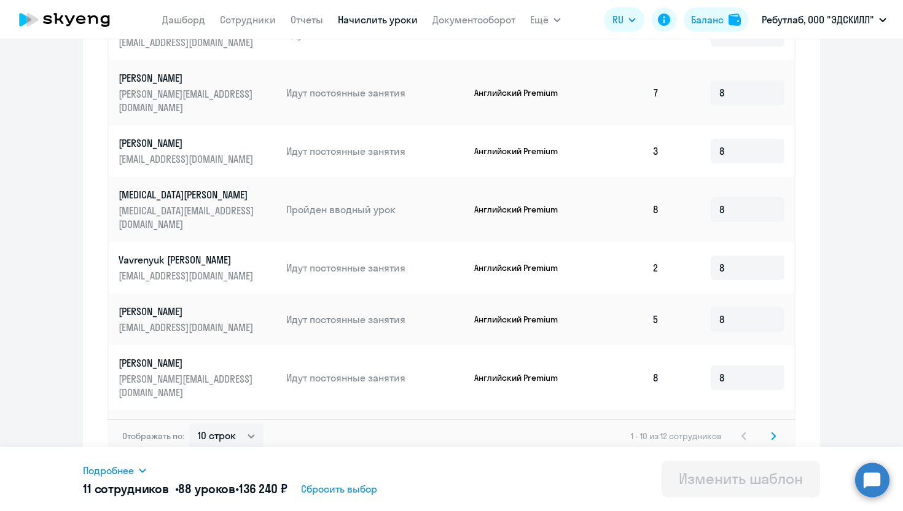
click at [748, 431] on input at bounding box center [748, 443] width 74 height 25
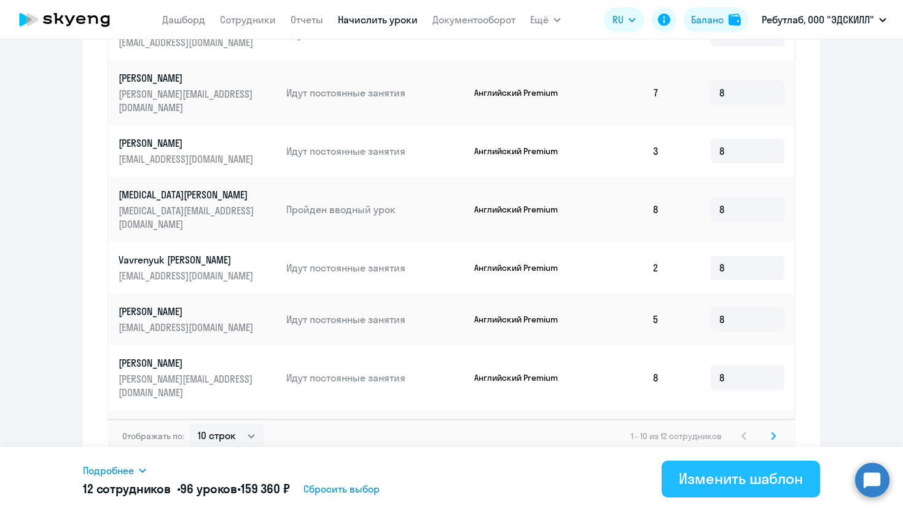
type input "8"
click at [691, 482] on div "Изменить шаблон" at bounding box center [741, 479] width 124 height 20
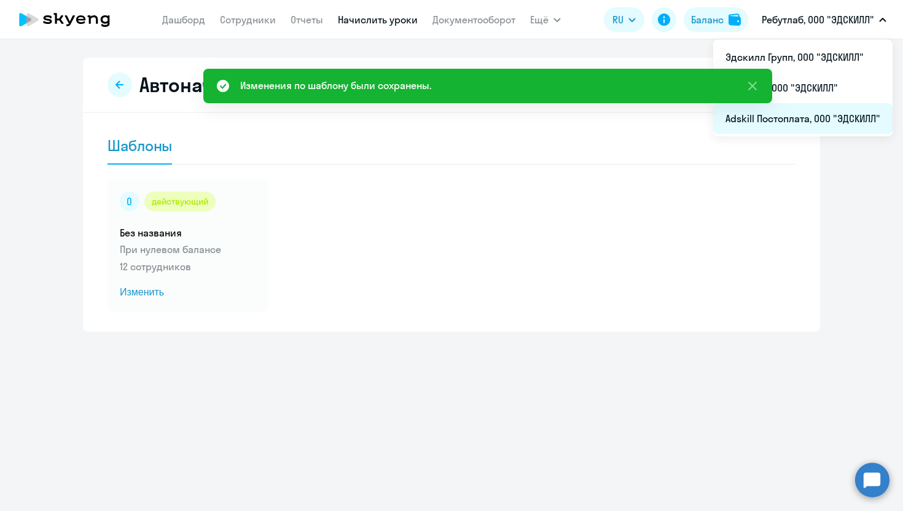
click at [795, 119] on li "Adskill Постоплата, ООО "ЭДСКИЛЛ"" at bounding box center [803, 118] width 179 height 31
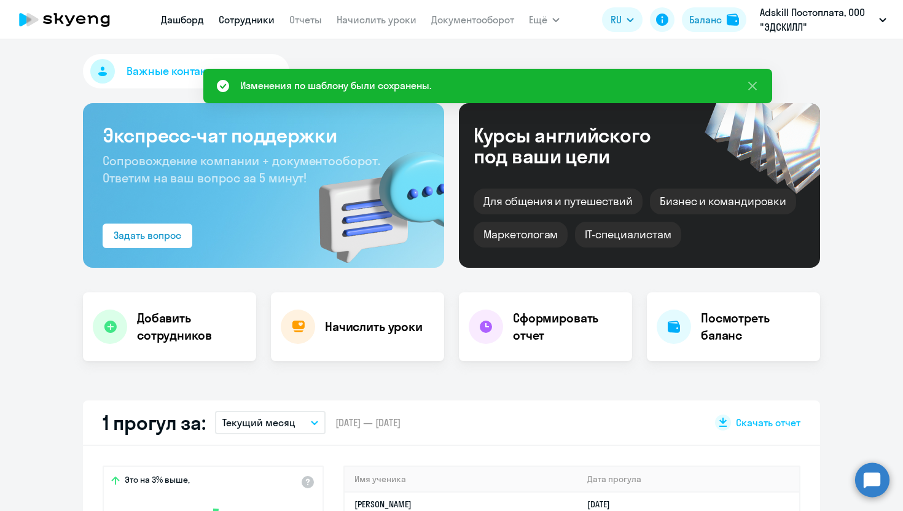
click at [254, 21] on link "Сотрудники" at bounding box center [247, 20] width 56 height 12
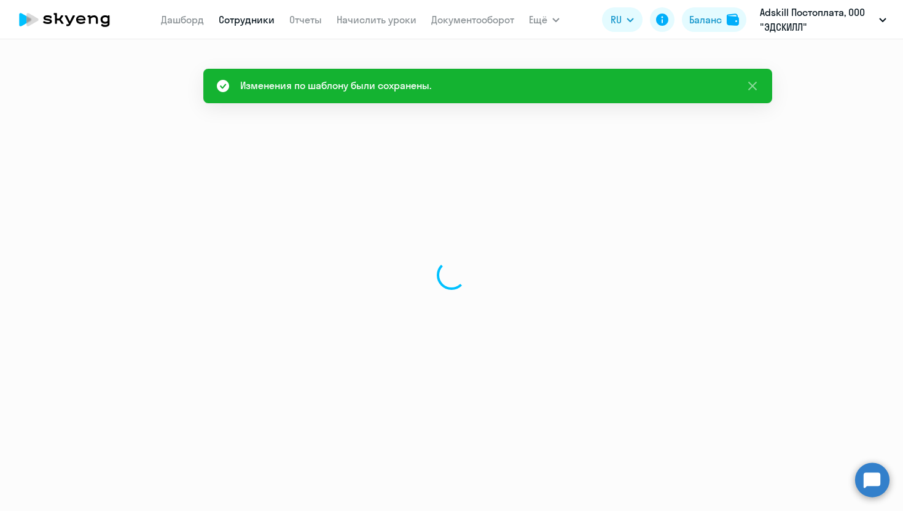
select select "30"
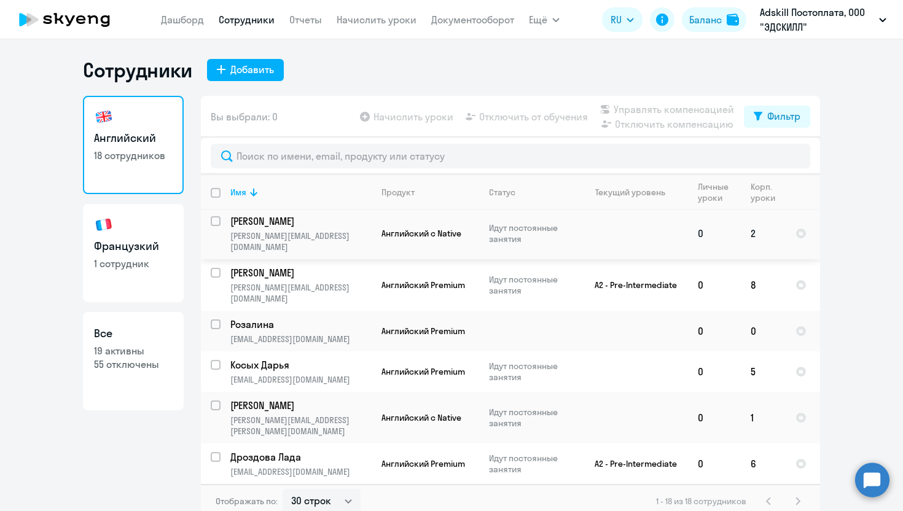
scroll to position [56, 0]
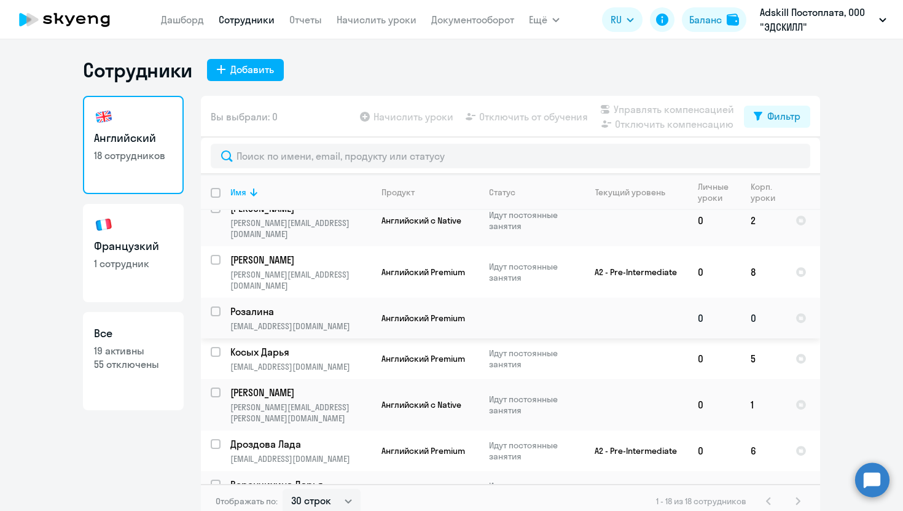
click at [313, 321] on p "[EMAIL_ADDRESS][DOMAIN_NAME]" at bounding box center [300, 326] width 141 height 11
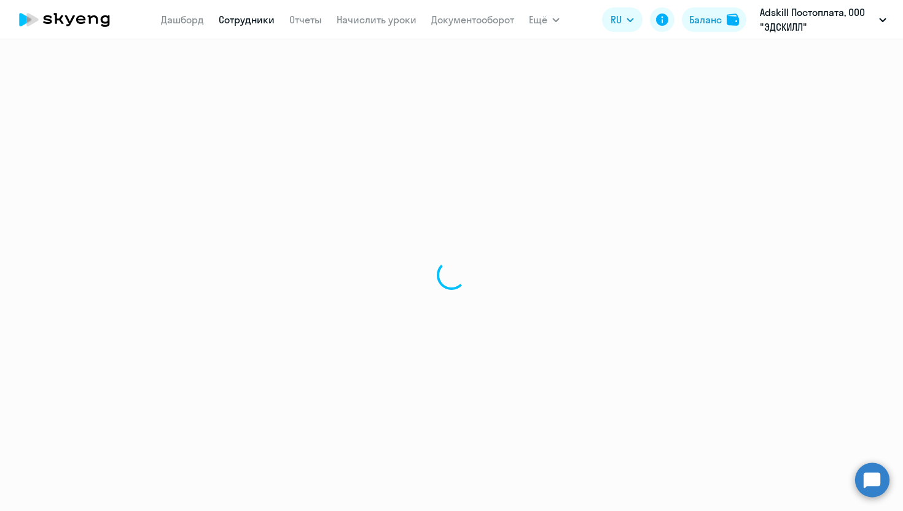
select select "english"
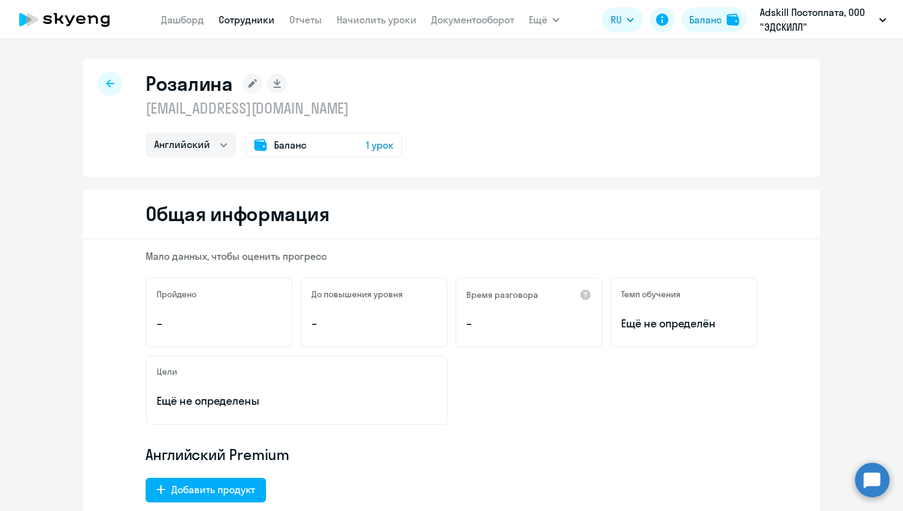
click at [874, 477] on circle at bounding box center [873, 480] width 34 height 34
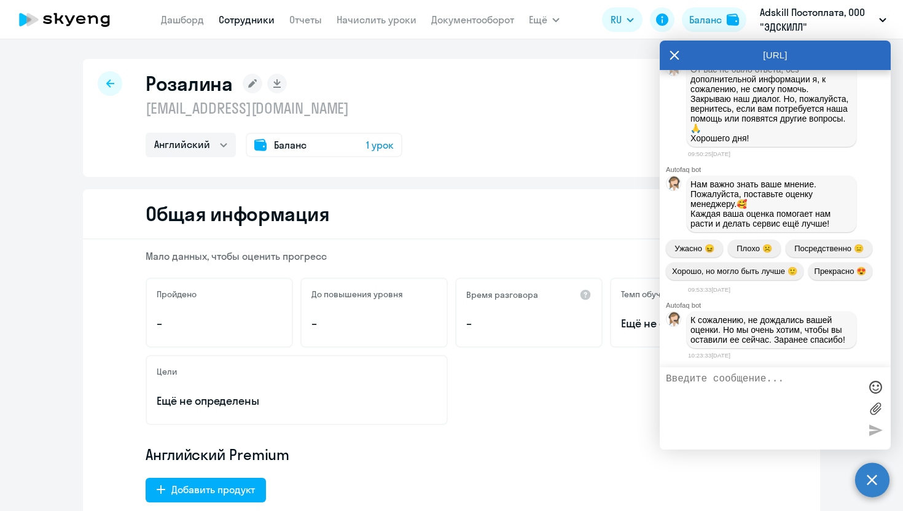
scroll to position [3178, 0]
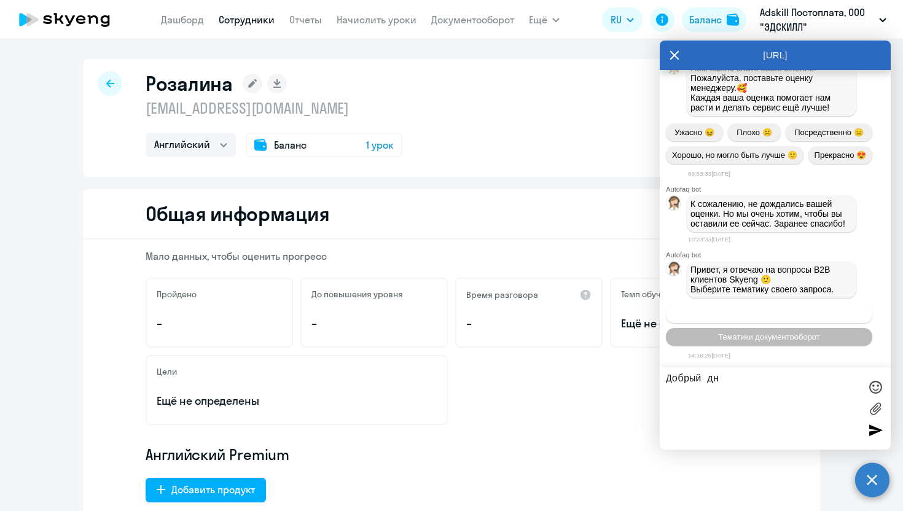
click at [781, 316] on span "Операционное сопровождение" at bounding box center [770, 314] width 116 height 9
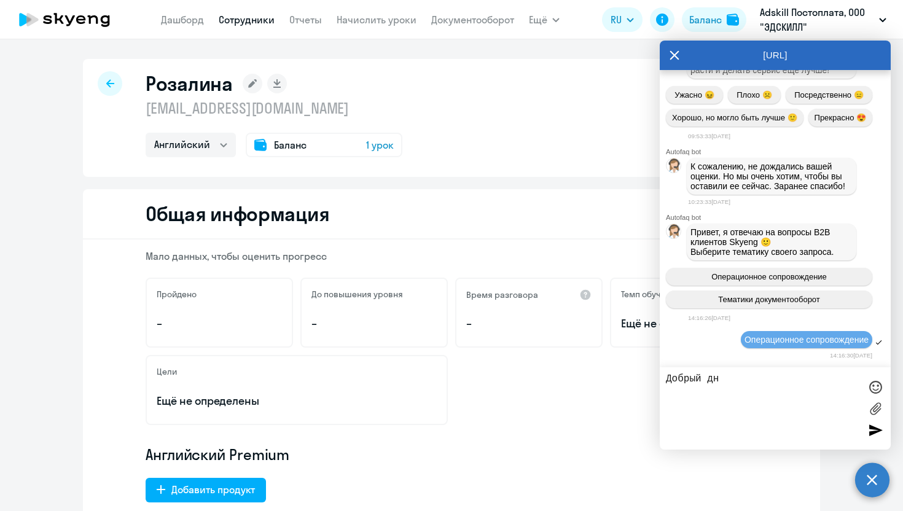
scroll to position [3292, 0]
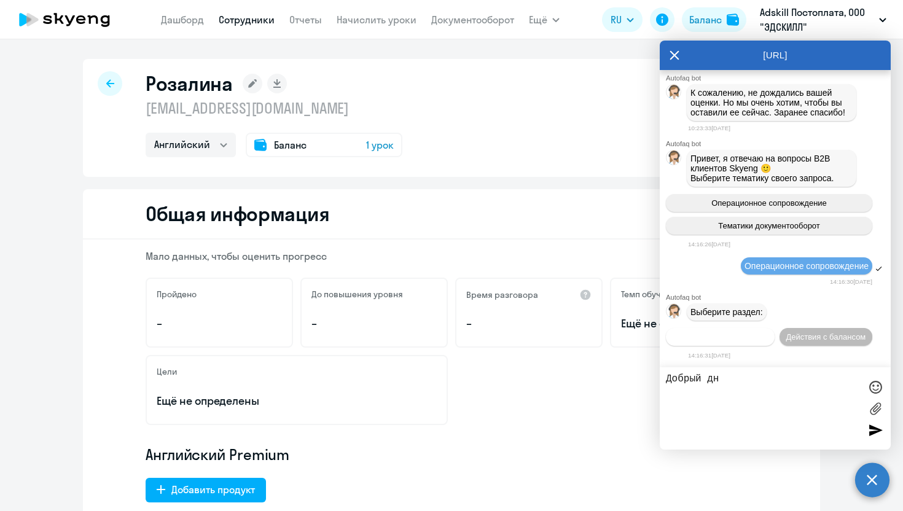
click at [739, 329] on button "Действия по сотрудникам" at bounding box center [720, 337] width 109 height 18
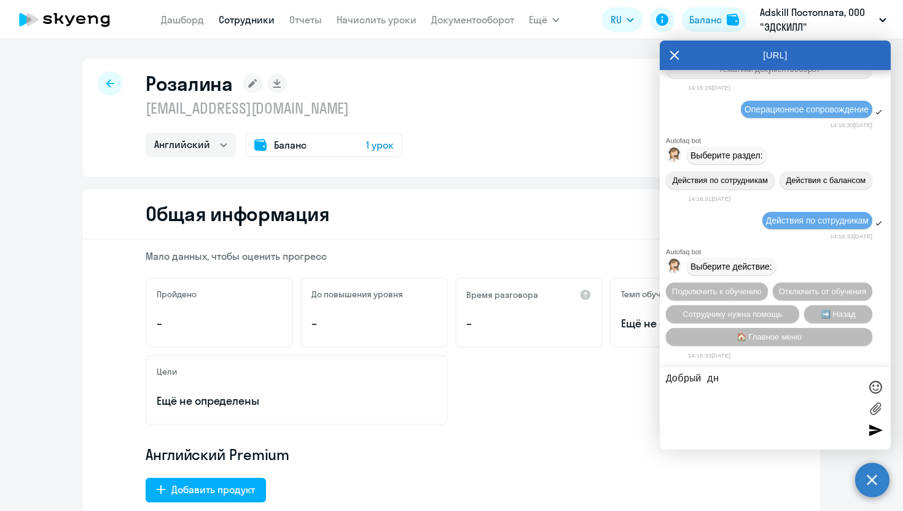
scroll to position [3456, 0]
click at [742, 287] on span "Подключить к обучению" at bounding box center [717, 291] width 90 height 9
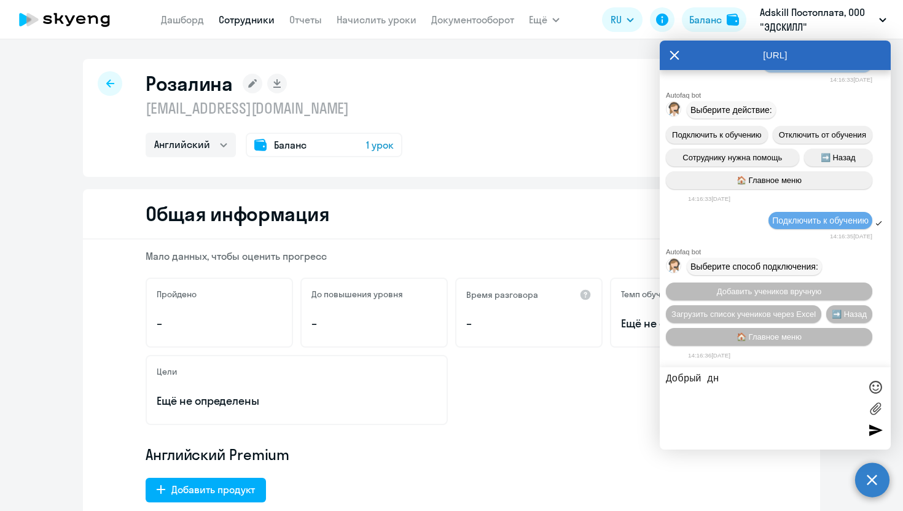
scroll to position [3619, 0]
drag, startPoint x: 723, startPoint y: 380, endPoint x: 560, endPoint y: 376, distance: 162.9
click at [560, 376] on body "Дашборд Сотрудники Отчеты Начислить уроки Документооборот Ещё Дашборд Сотрудник…" at bounding box center [451, 255] width 903 height 511
type textarea "операто"
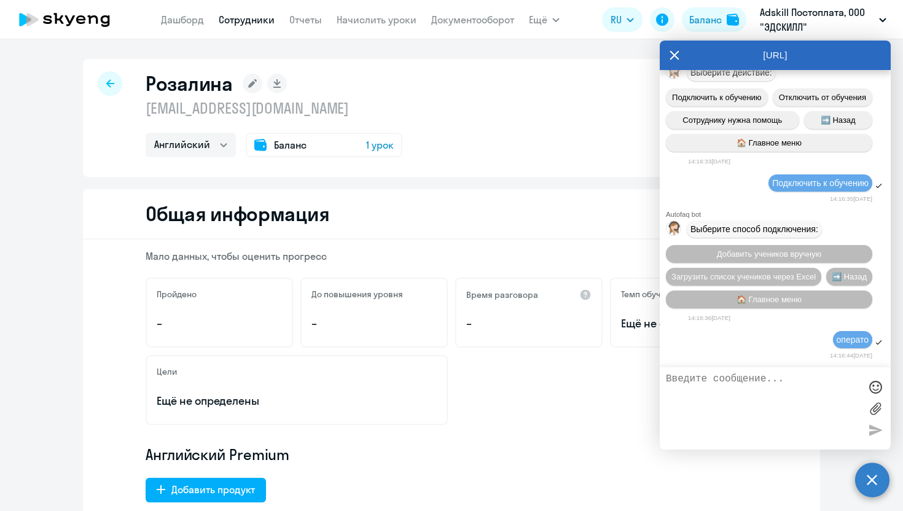
scroll to position [3658, 0]
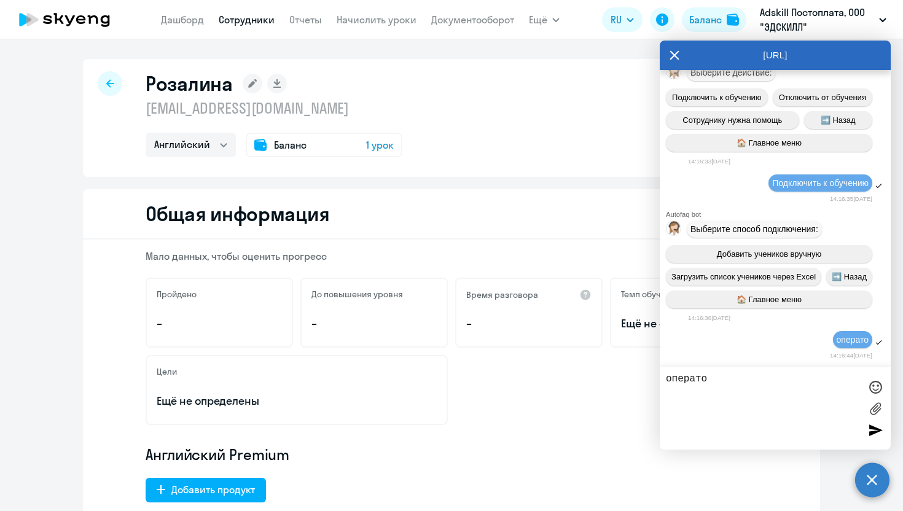
type textarea "оператор"
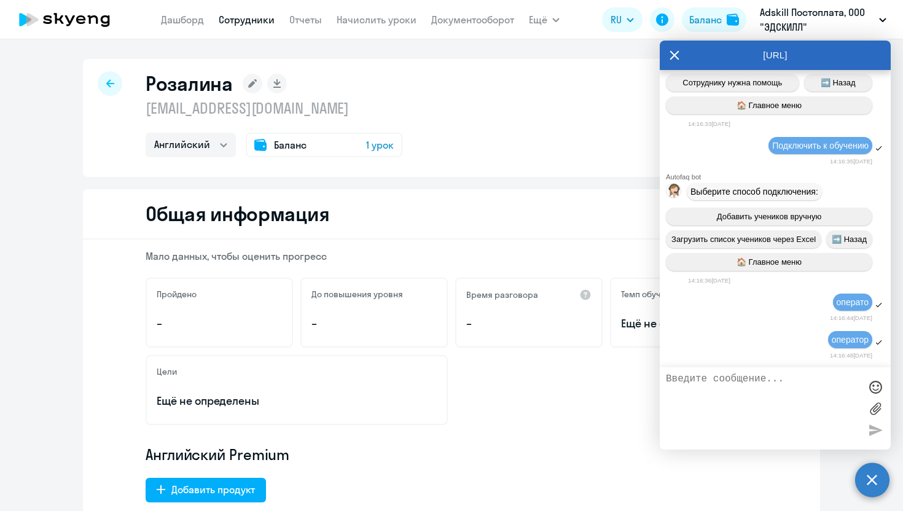
click at [750, 187] on span "Выберите способ подключения:" at bounding box center [755, 192] width 128 height 10
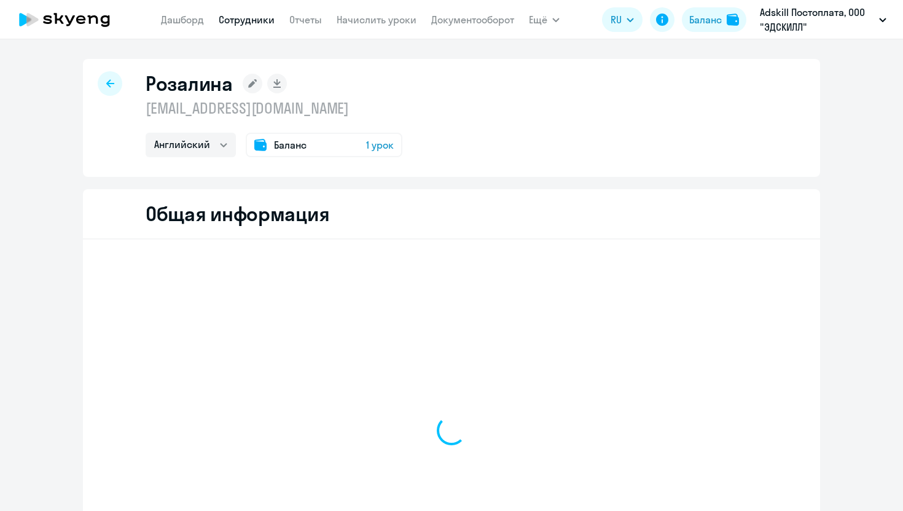
select select "english"
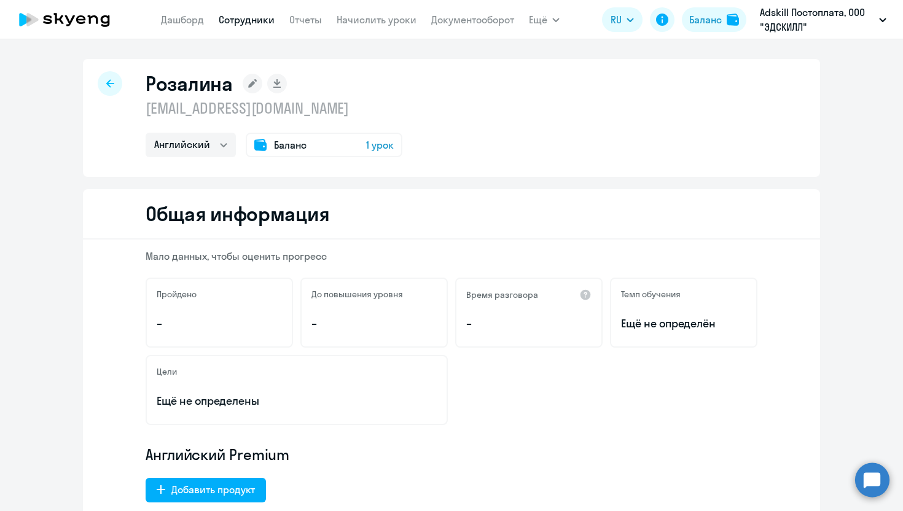
click at [867, 476] on circle at bounding box center [873, 480] width 34 height 34
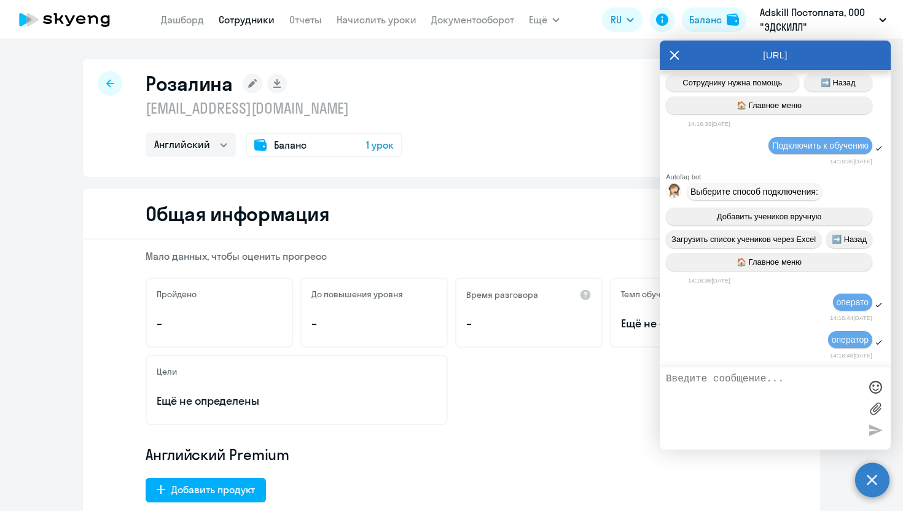
scroll to position [3527, 0]
click at [736, 40] on span "Выберите действие:" at bounding box center [732, 35] width 82 height 10
click at [725, 384] on textarea at bounding box center [763, 409] width 194 height 70
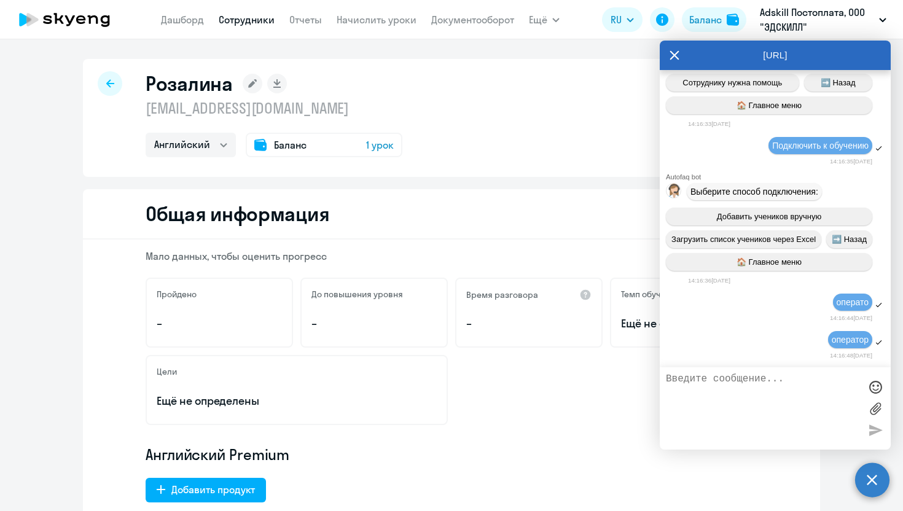
type textarea "("
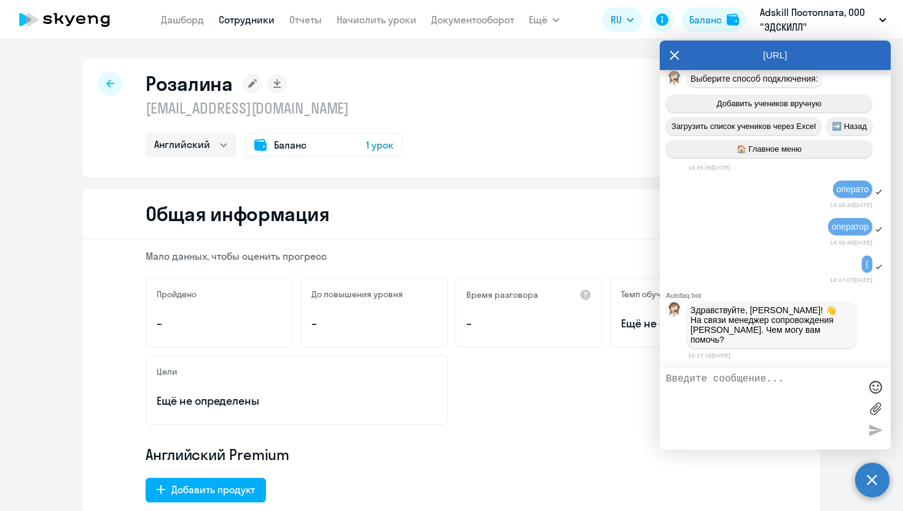
scroll to position [3805, 0]
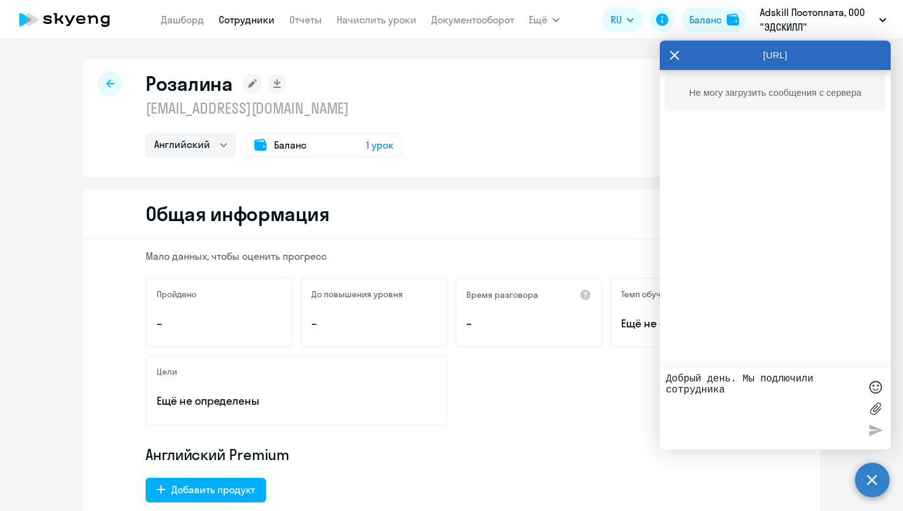
click at [779, 380] on textarea "Добрый день. Мы подлючили сотрудника" at bounding box center [763, 409] width 194 height 70
click at [768, 391] on textarea "Добрый день. Мы подключили сотрудника" at bounding box center [763, 409] width 194 height 70
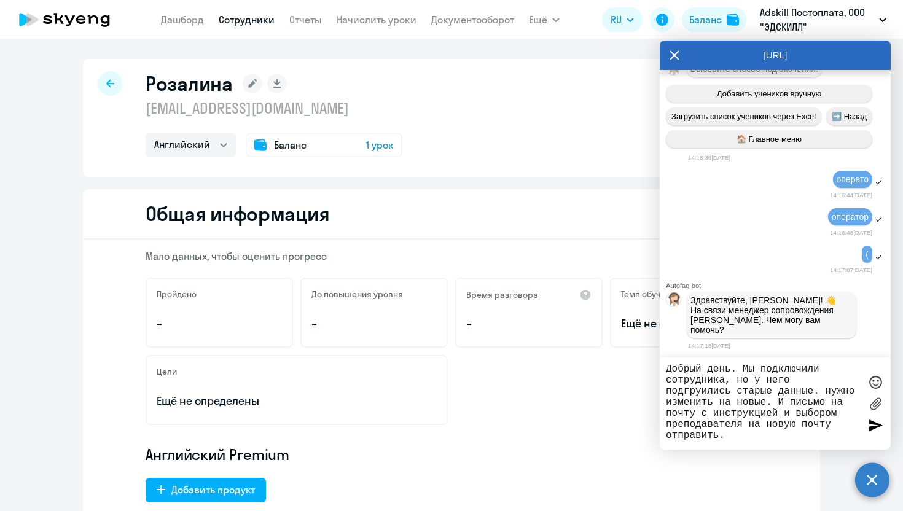
click at [701, 390] on textarea "Добрый день. Мы подключили сотрудника, но у него подгруились старые данные. нуж…" at bounding box center [763, 404] width 194 height 80
click at [790, 442] on textarea "Добрый день. Мы подключили сотрудника, но у него подгрузились старые данные. ну…" at bounding box center [763, 404] width 194 height 80
drag, startPoint x: 146, startPoint y: 79, endPoint x: 229, endPoint y: 77, distance: 83.6
click at [230, 79] on h1 "Розалина" at bounding box center [189, 83] width 87 height 25
copy h1 "Розалина"
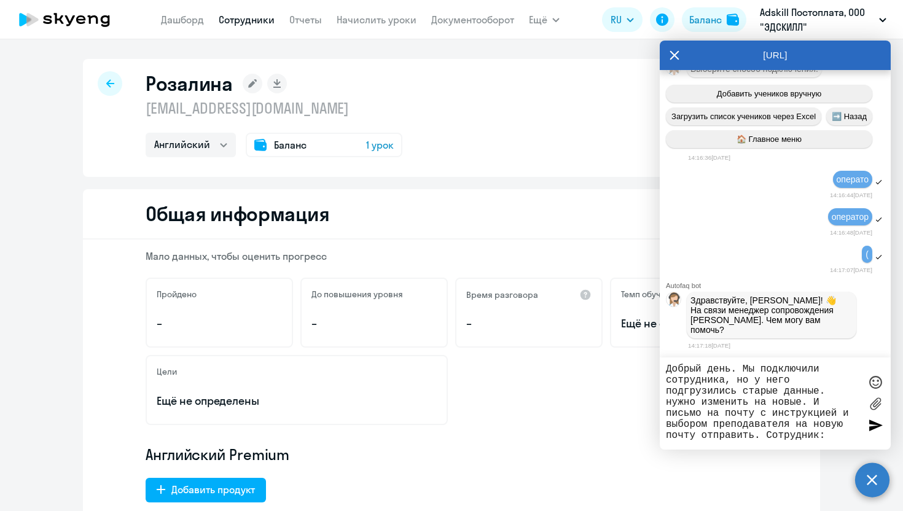
click at [843, 441] on textarea "Добрый день. Мы подключили сотрудника, но у него подгрузились старые данные. ну…" at bounding box center [763, 404] width 194 height 80
paste textarea "Розалина"
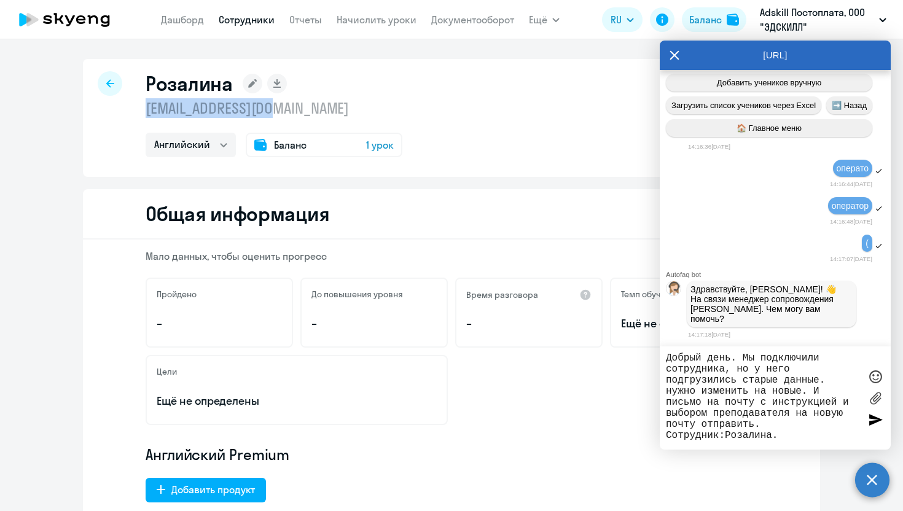
drag, startPoint x: 142, startPoint y: 106, endPoint x: 358, endPoint y: 103, distance: 215.8
click at [358, 103] on div "Розалина [EMAIL_ADDRESS][DOMAIN_NAME] Английский Баланс 1 урок" at bounding box center [452, 118] width 738 height 118
copy p "[EMAIL_ADDRESS][DOMAIN_NAME]"
click at [801, 436] on textarea "Добрый день. Мы подключили сотрудника, но у него подгрузились старые данные. ну…" at bounding box center [763, 398] width 194 height 91
paste textarea "[EMAIL_ADDRESS][DOMAIN_NAME]"
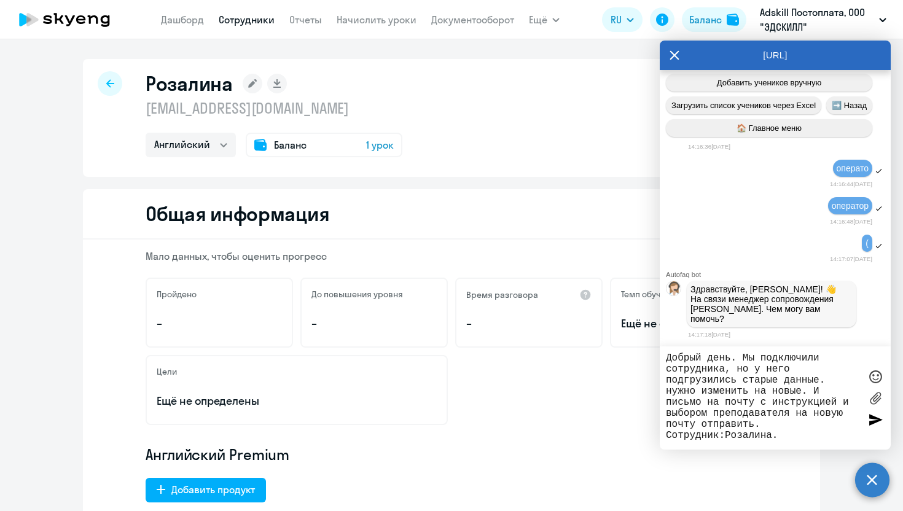
type textarea "Добрый день. Мы подключили сотрудника, но у него подгрузились старые данные. ну…"
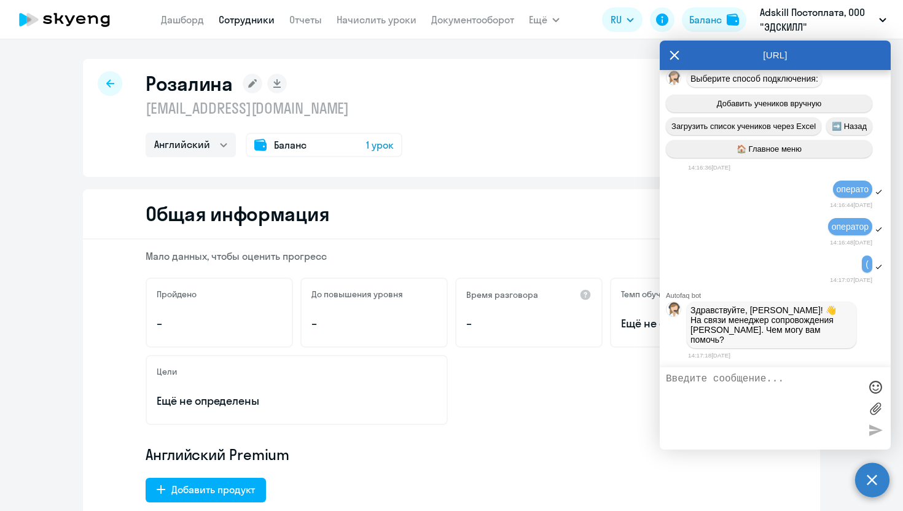
scroll to position [3906, 0]
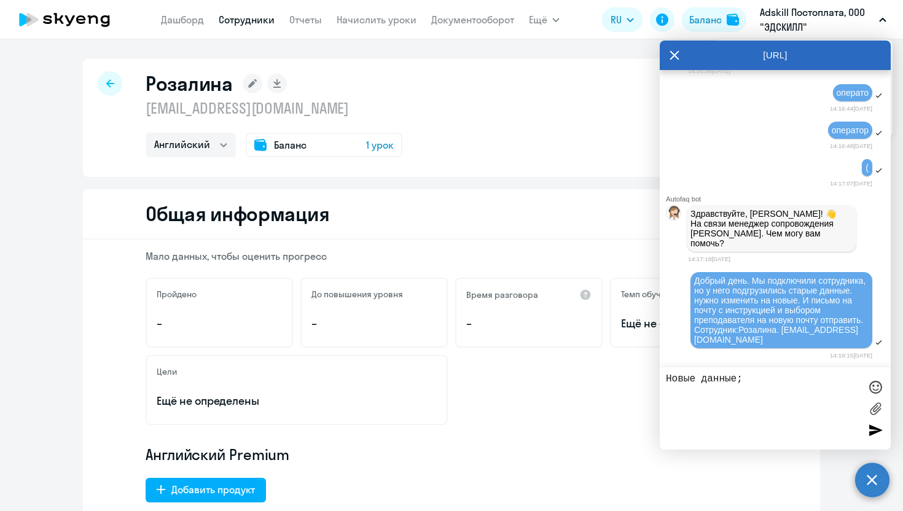
paste textarea "[EMAIL_ADDRESS][PERSON_NAME][DOMAIN_NAME]"
paste textarea "[PERSON_NAME]"
paste textarea "[PHONE_NUMBER]"
type textarea "Новые данные; [EMAIL_ADDRESS][PERSON_NAME][DOMAIN_NAME] [PERSON_NAME] [PHONE_NU…"
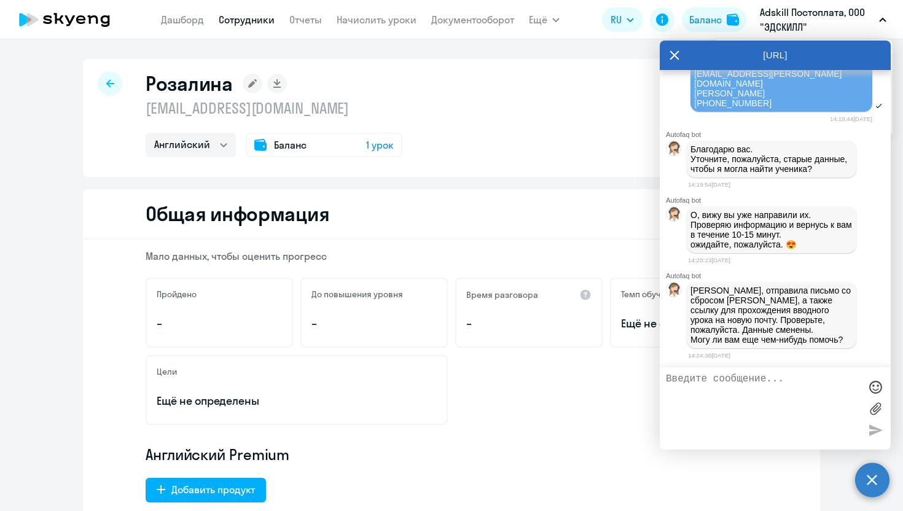
scroll to position [4227, 0]
type textarea "нет, спасибо большое("
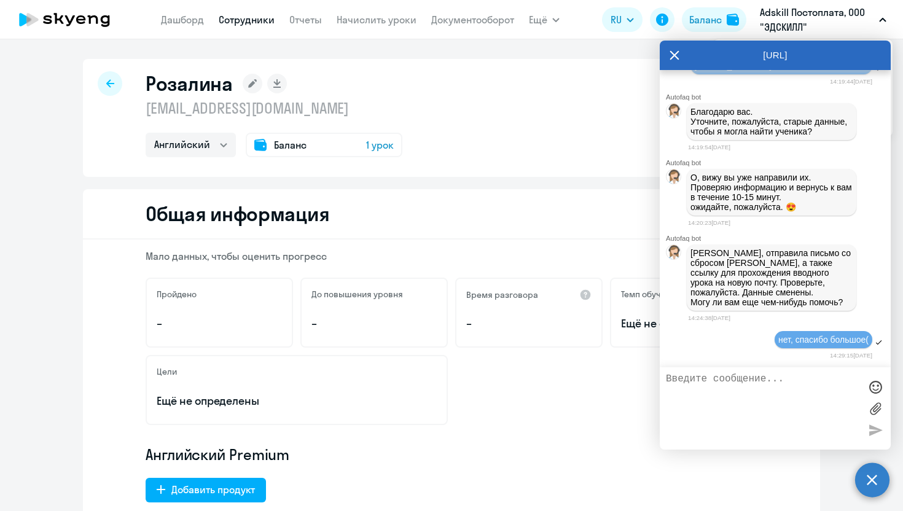
type textarea ")"
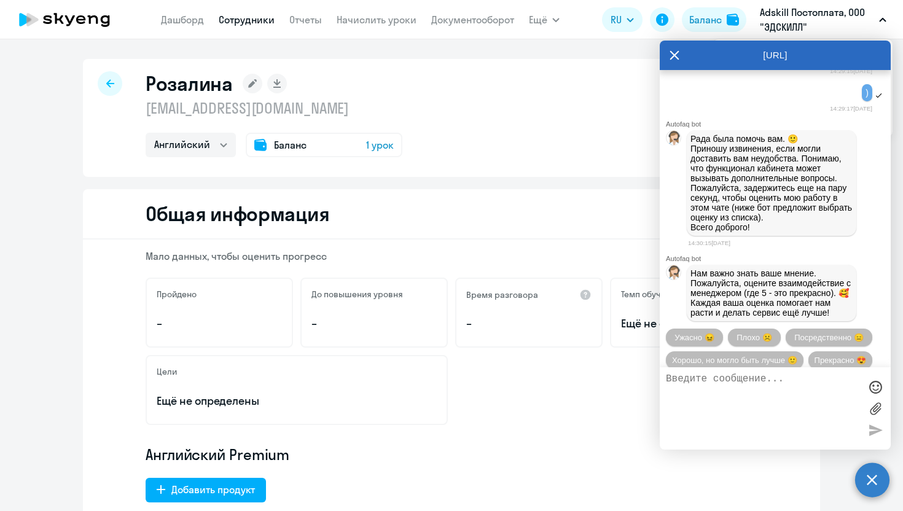
scroll to position [4602, 0]
